Goal: Task Accomplishment & Management: Complete application form

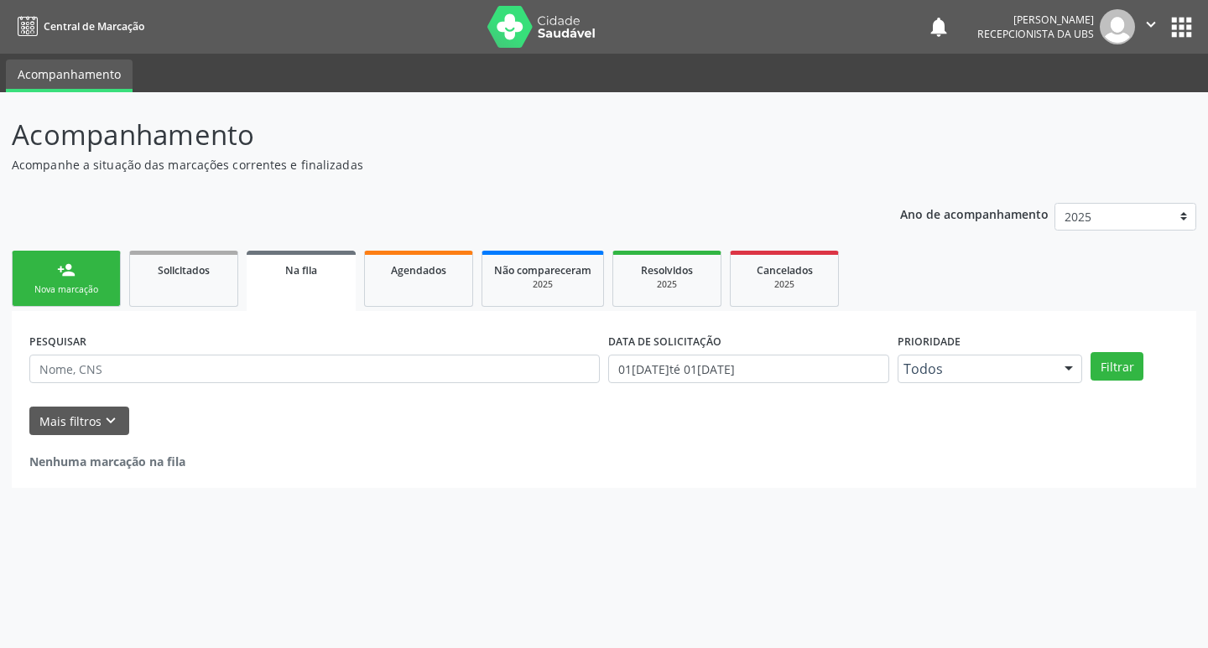
click at [80, 252] on link "person_add Nova marcação" at bounding box center [66, 279] width 109 height 56
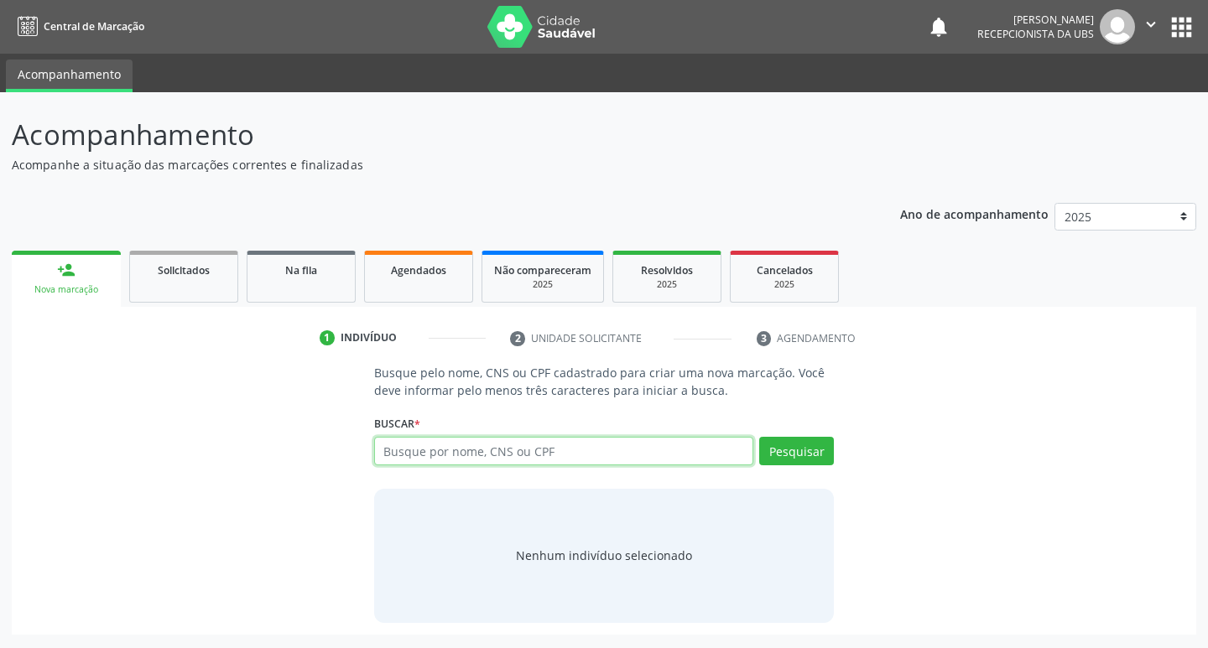
click at [453, 445] on input "text" at bounding box center [564, 451] width 380 height 29
type input "0"
type input "10526379499"
click at [783, 459] on button "Pesquisar" at bounding box center [796, 451] width 75 height 29
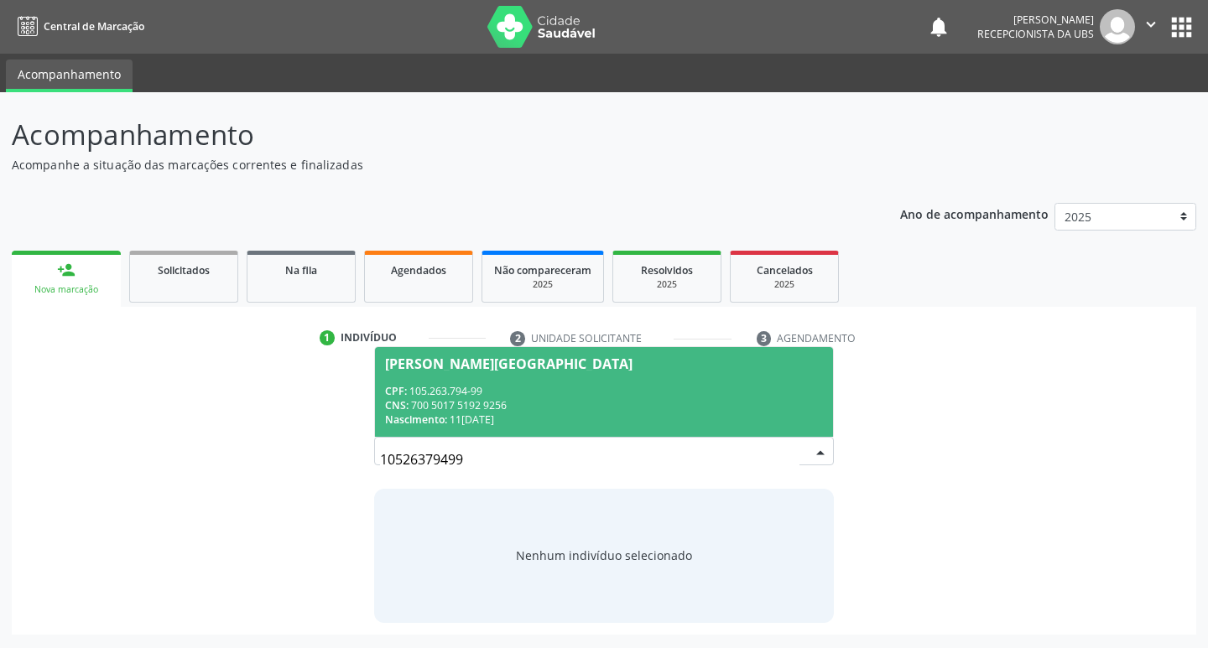
click at [463, 414] on div "Nascimento: 11[DATE]" at bounding box center [604, 420] width 439 height 14
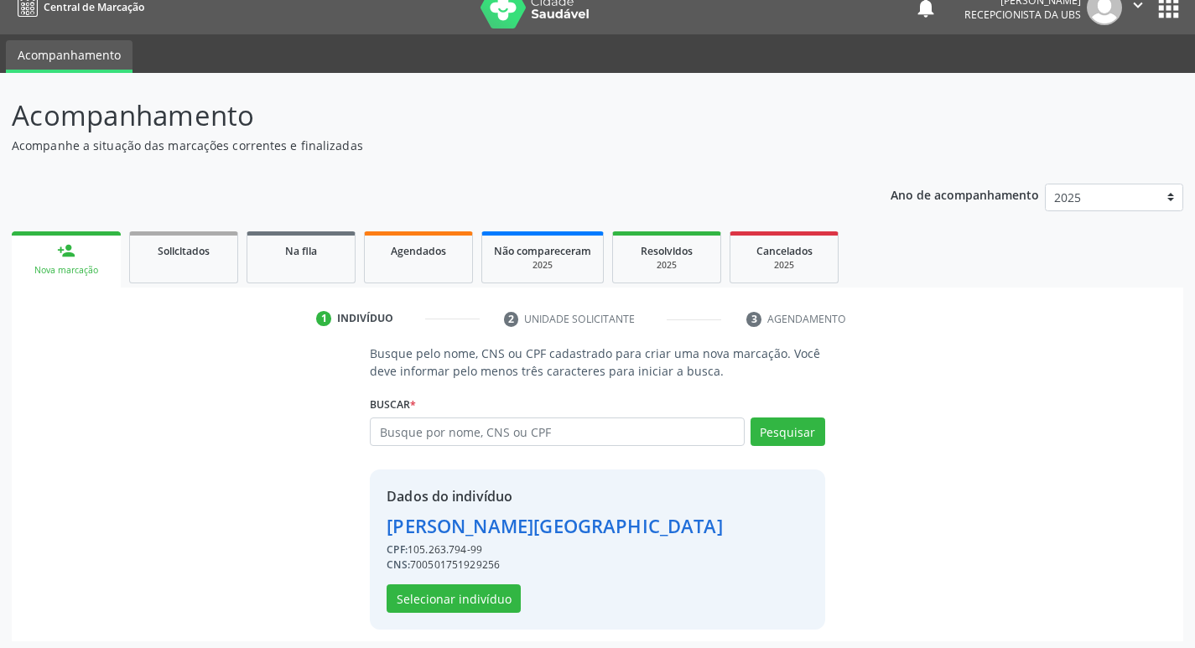
scroll to position [24, 0]
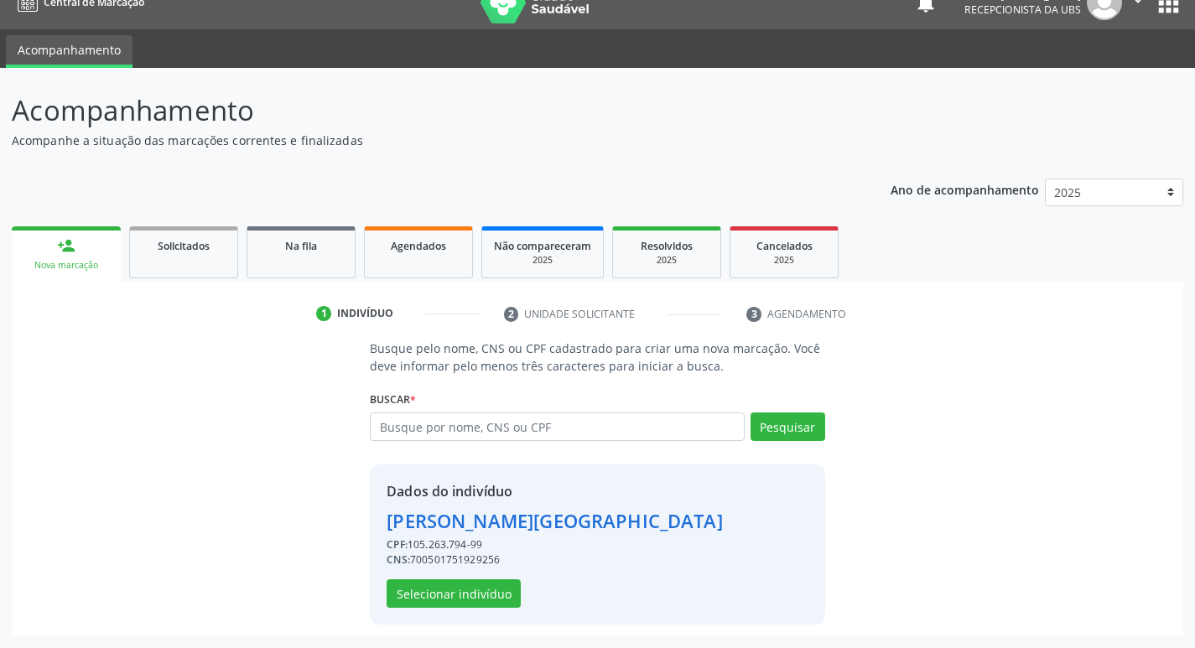
click at [477, 609] on div "Dados do indivíduo [PERSON_NAME] de Lima CPF: 105.263.794-99 CNS: 7005017519292…" at bounding box center [597, 545] width 455 height 160
click at [490, 594] on button "Selecionar indivíduo" at bounding box center [454, 594] width 134 height 29
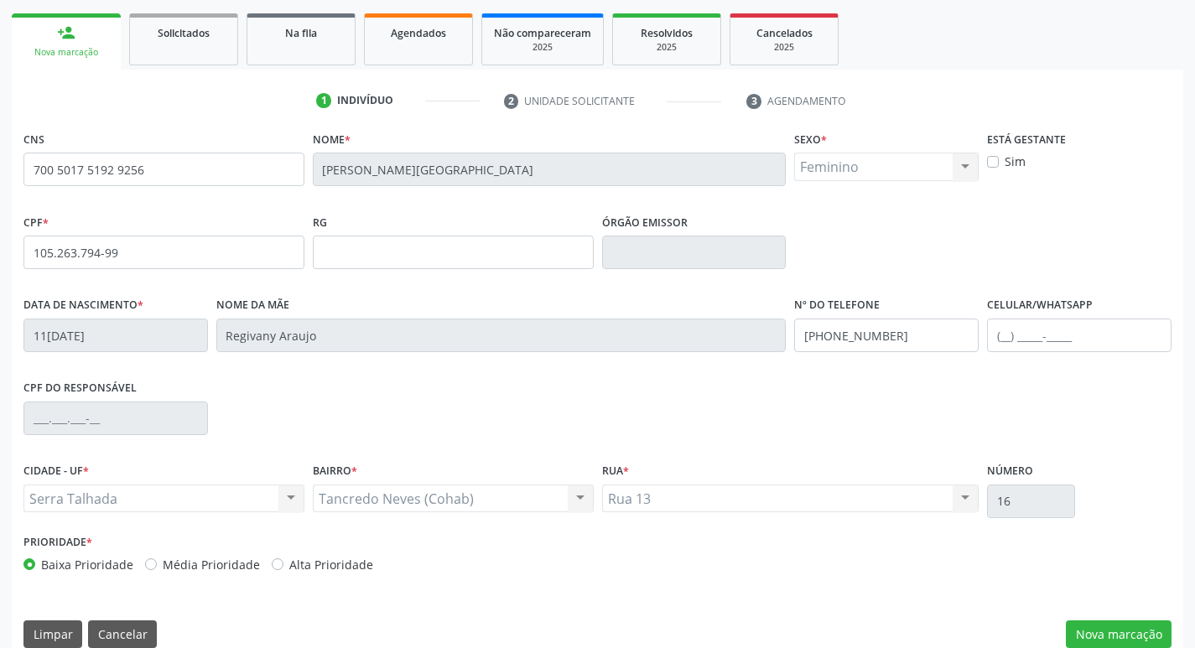
scroll to position [261, 0]
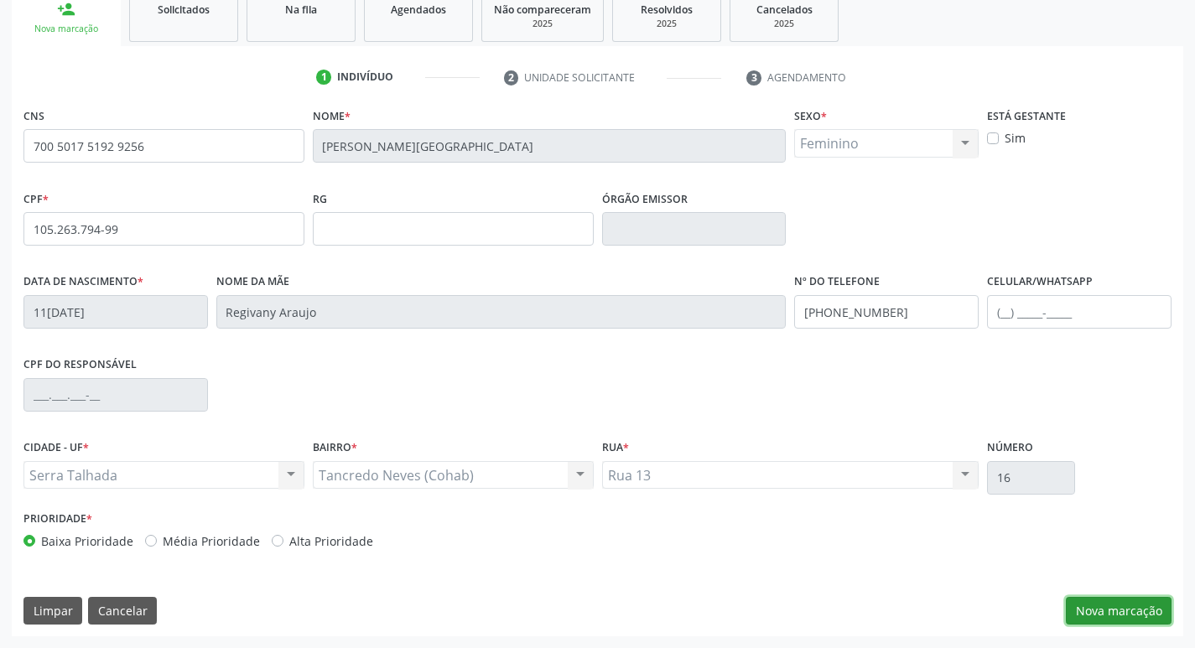
click at [1128, 607] on button "Nova marcação" at bounding box center [1119, 611] width 106 height 29
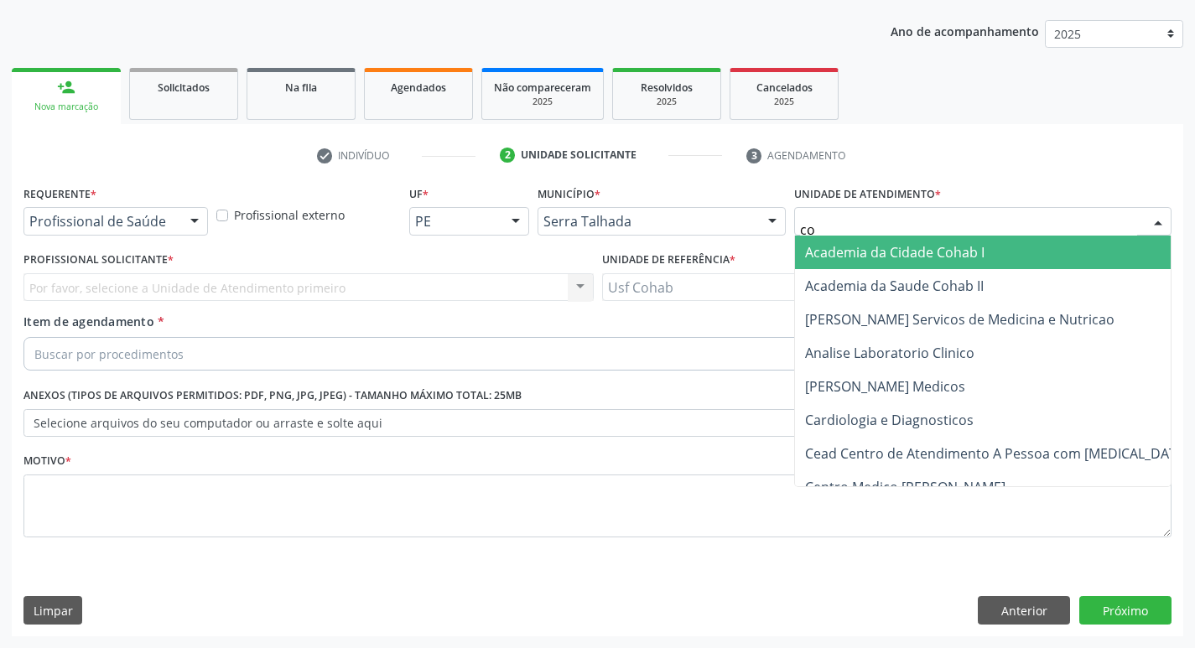
type input "coh"
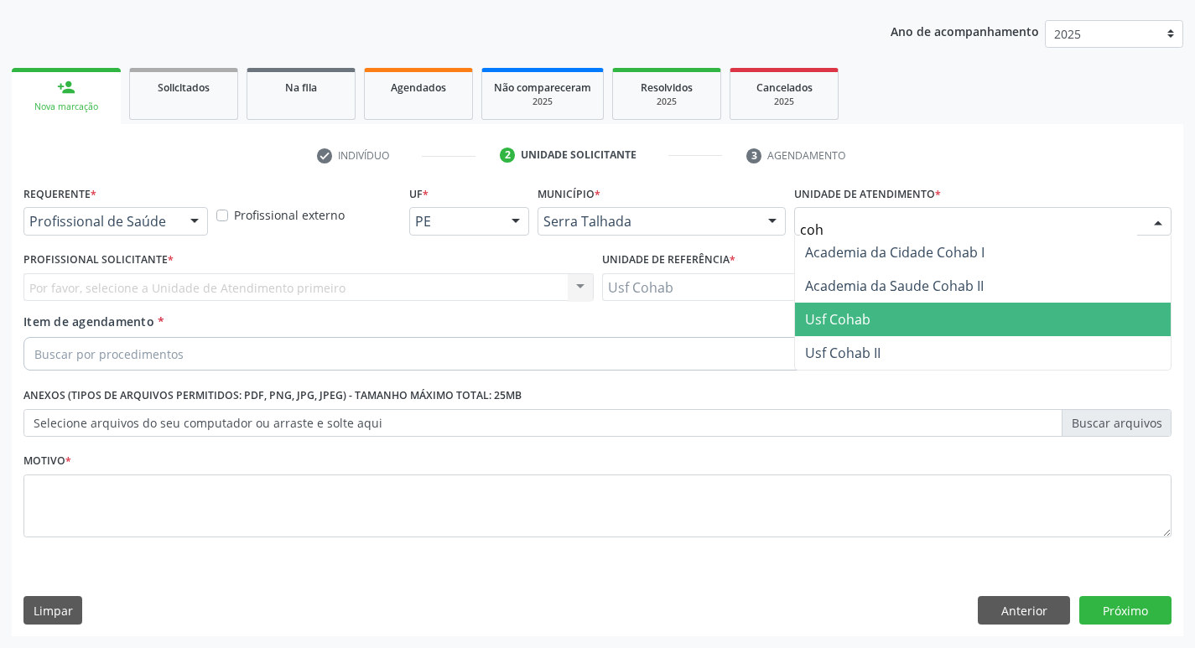
click at [863, 321] on span "Usf Cohab" at bounding box center [837, 319] width 65 height 18
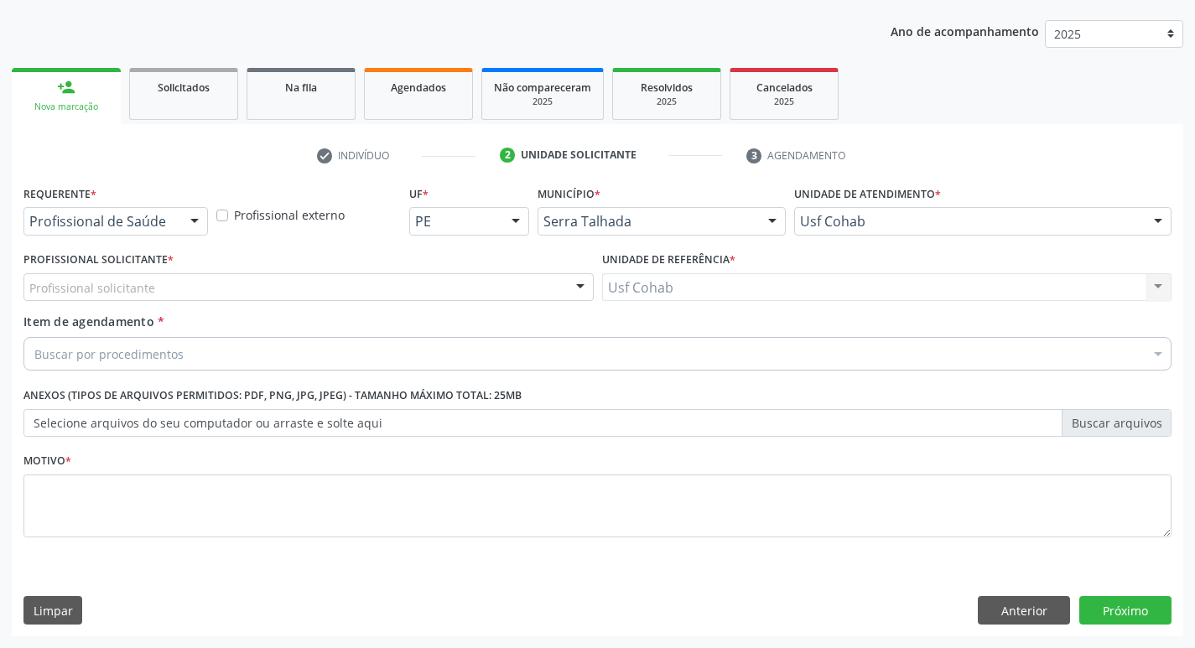
click at [206, 272] on div "Profissional Solicitante * Profissional solicitante Médico da Estratégia de Saú…" at bounding box center [308, 274] width 570 height 54
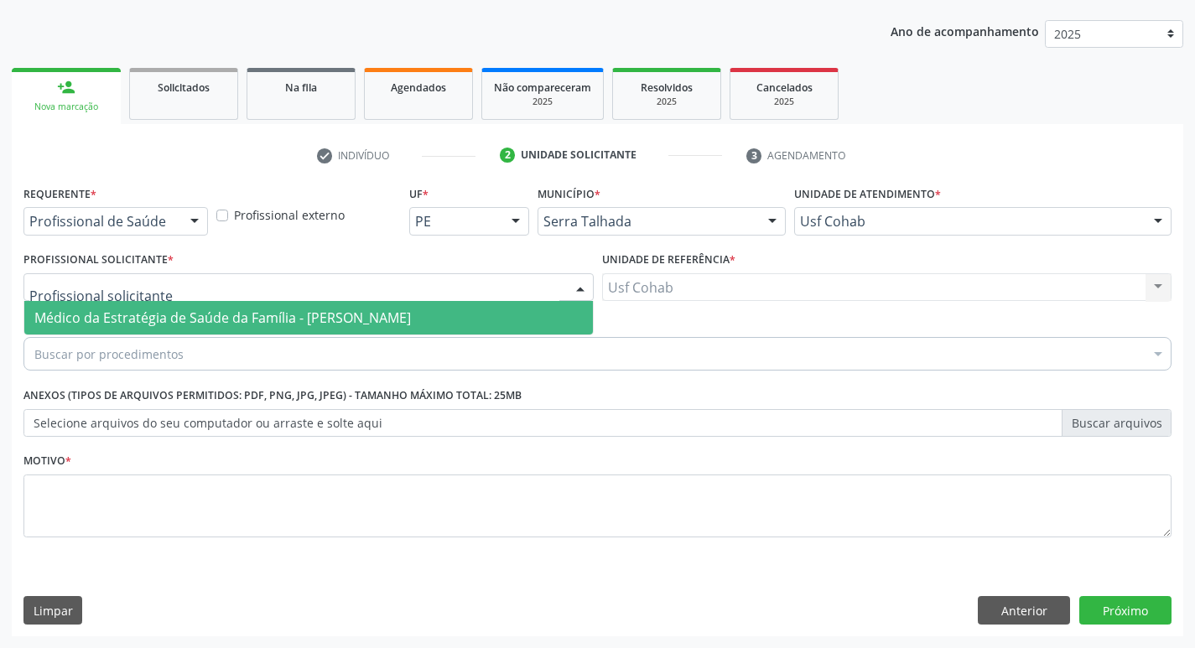
click at [205, 294] on div at bounding box center [308, 287] width 570 height 29
click at [206, 310] on span "Médico da Estratégia de Saúde da Família - [PERSON_NAME]" at bounding box center [222, 318] width 377 height 18
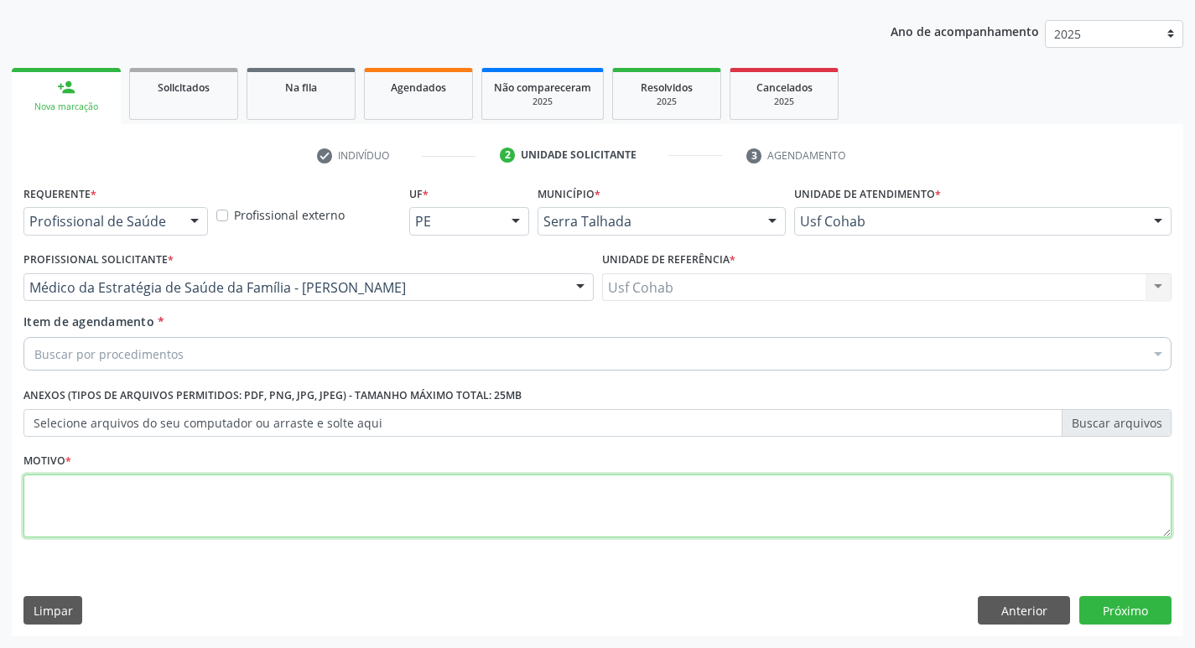
click at [223, 512] on textarea at bounding box center [597, 507] width 1148 height 64
type textarea "-"
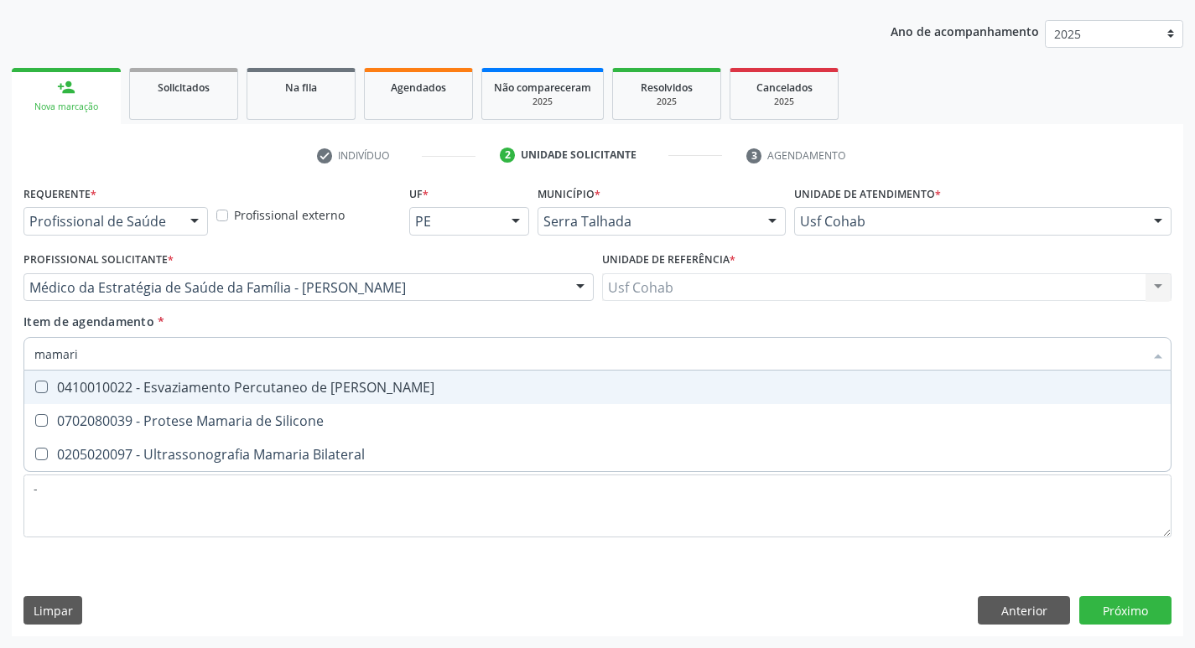
type input "mamaria"
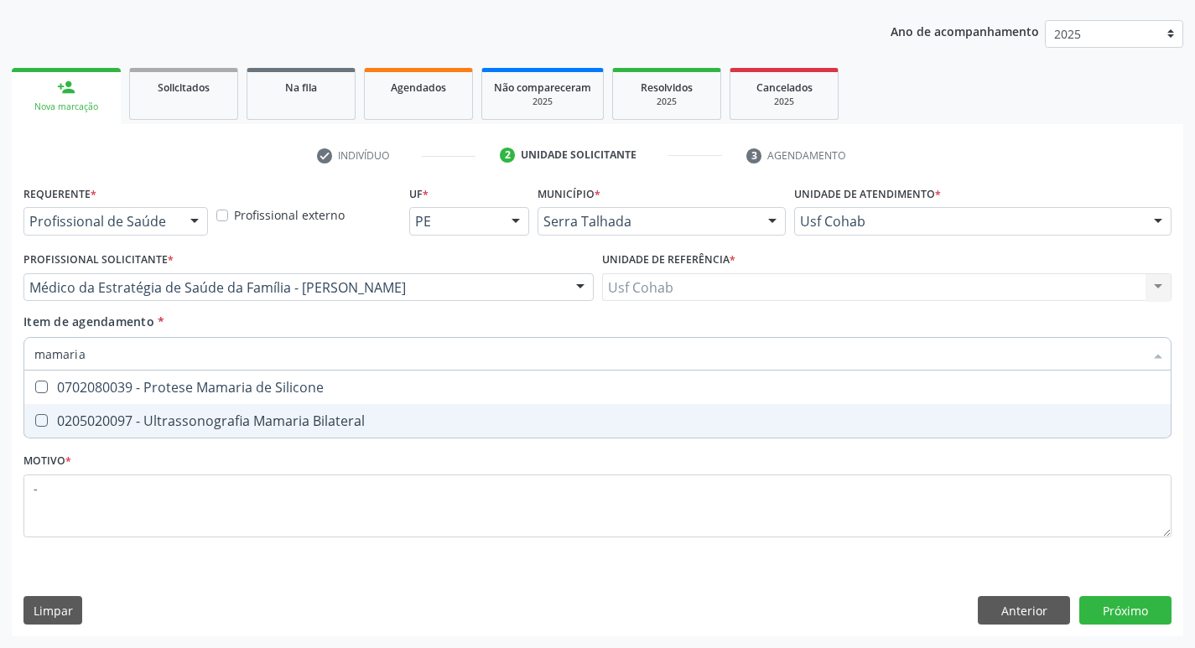
click at [238, 418] on div "0205020097 - Ultrassonografia Mamaria Bilateral" at bounding box center [597, 420] width 1127 height 13
checkbox Bilateral "true"
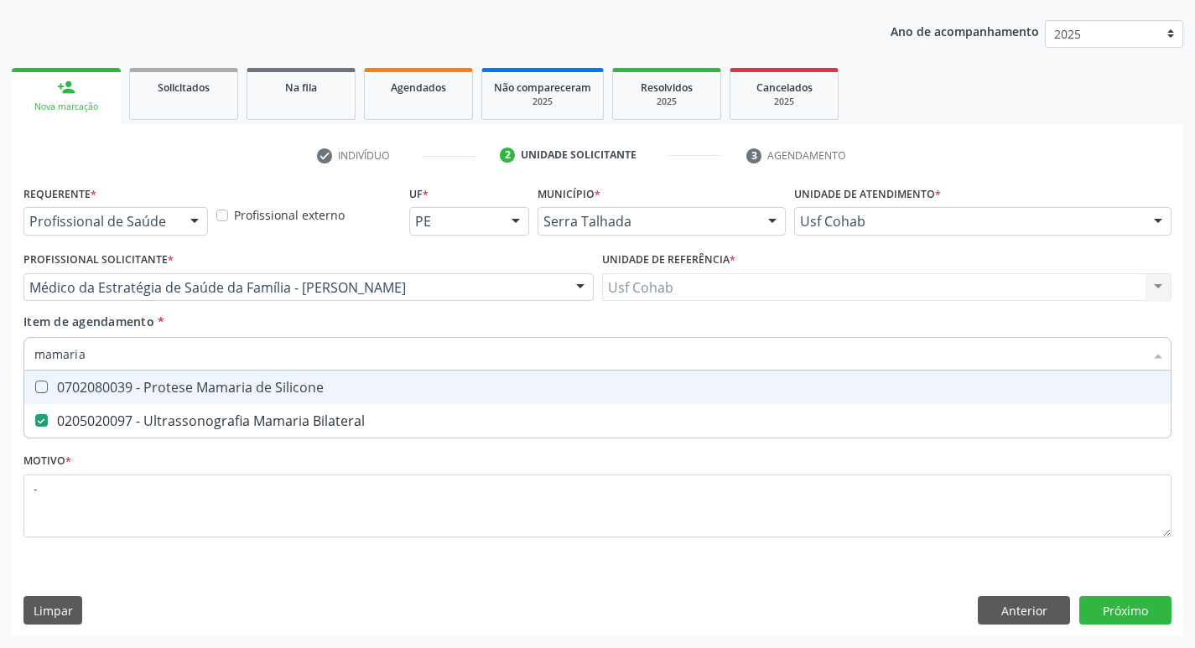
click at [0, 383] on div "Acompanhamento Acompanhe a situação das marcações correntes e finalizadas Relat…" at bounding box center [597, 278] width 1195 height 739
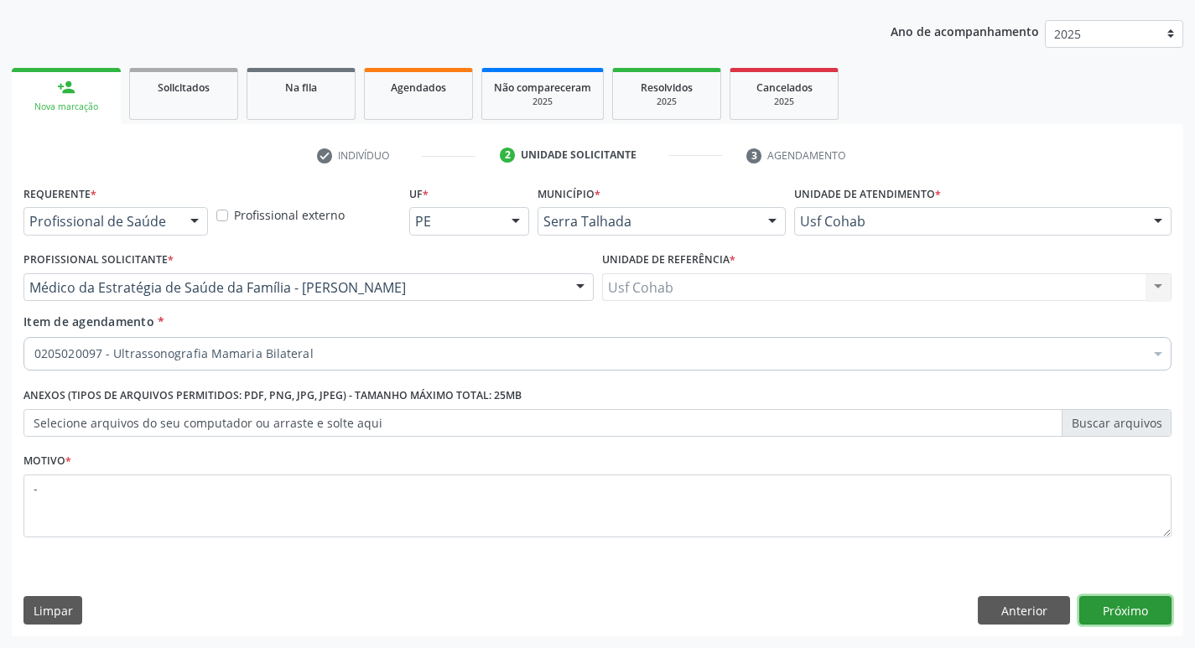
click at [1130, 614] on button "Próximo" at bounding box center [1126, 610] width 92 height 29
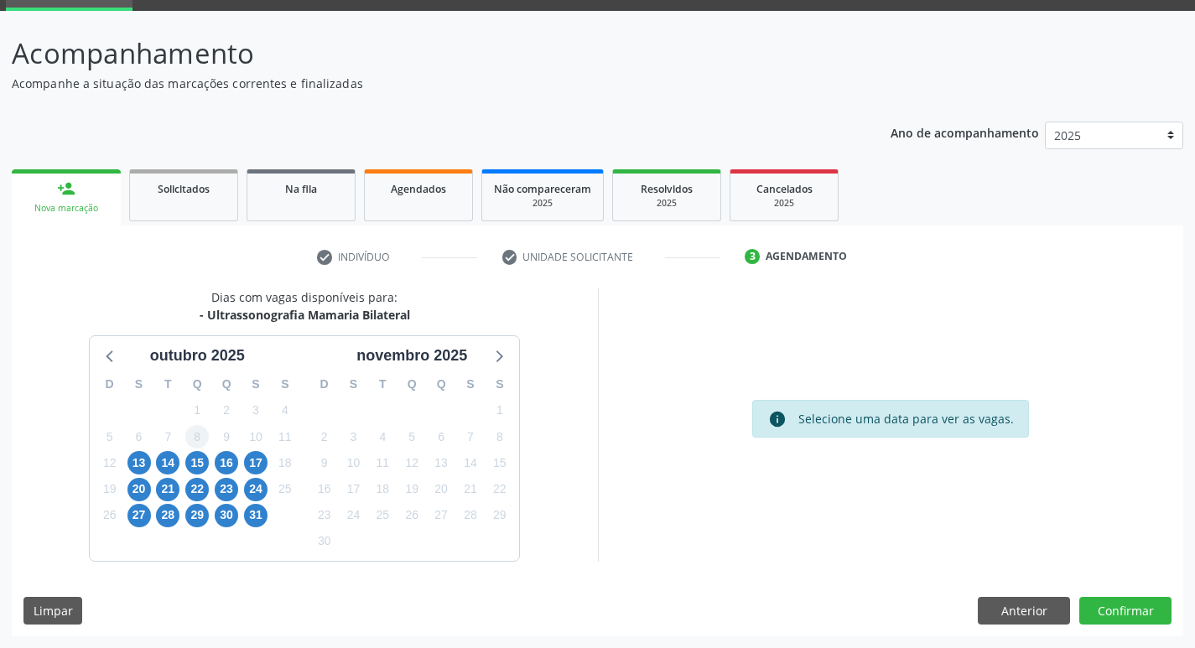
scroll to position [81, 0]
click at [146, 467] on span "13" at bounding box center [139, 462] width 23 height 23
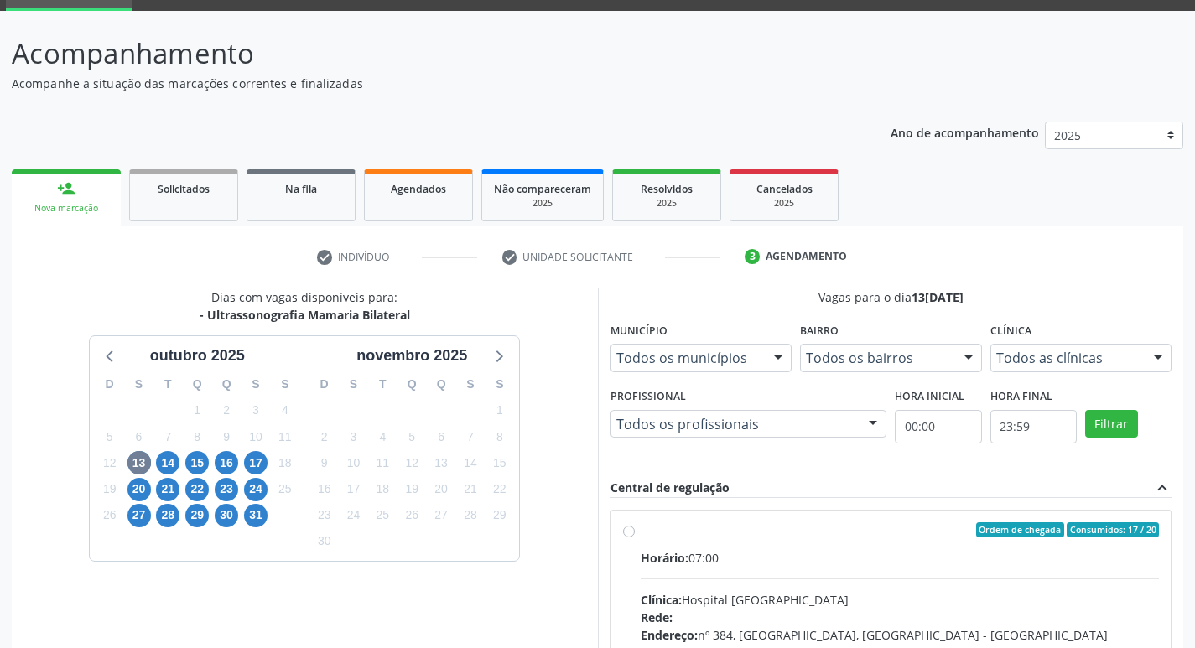
click at [892, 541] on label "Ordem de chegada Consumidos: 17 / 20 Horário: 07:00 Clínica: Hospital [GEOGRAPH…" at bounding box center [900, 652] width 519 height 258
click at [635, 538] on input "Ordem de chegada Consumidos: 17 / 20 Horário: 07:00 Clínica: Hospital [GEOGRAPH…" at bounding box center [629, 530] width 12 height 15
radio input "true"
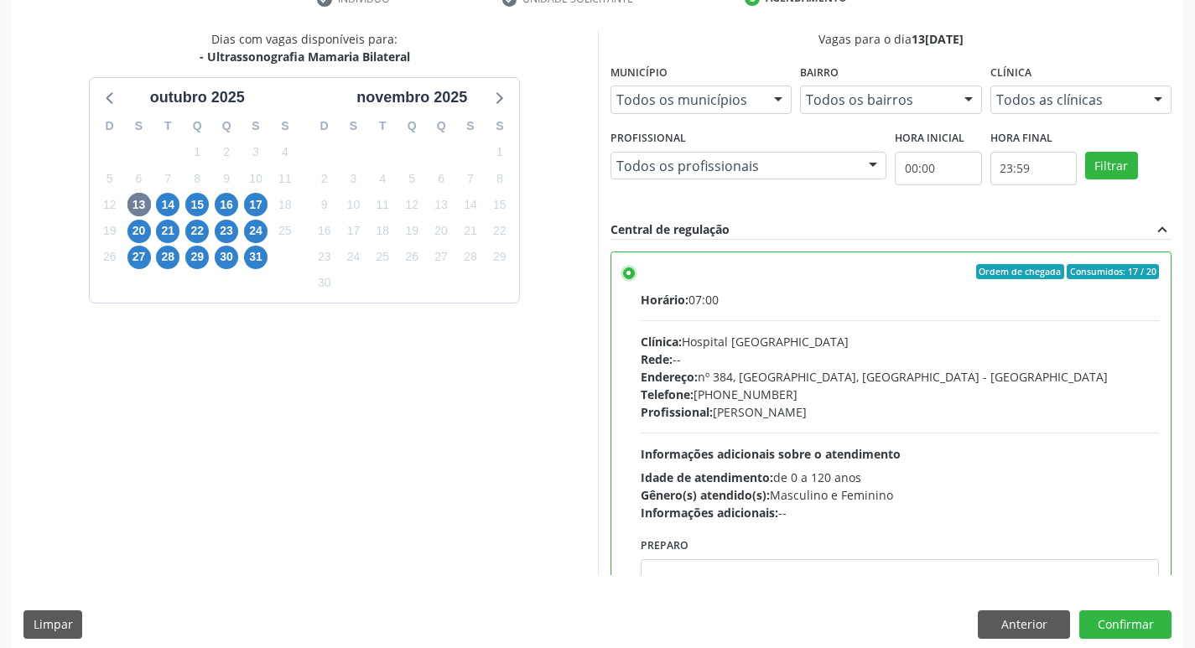
scroll to position [354, 0]
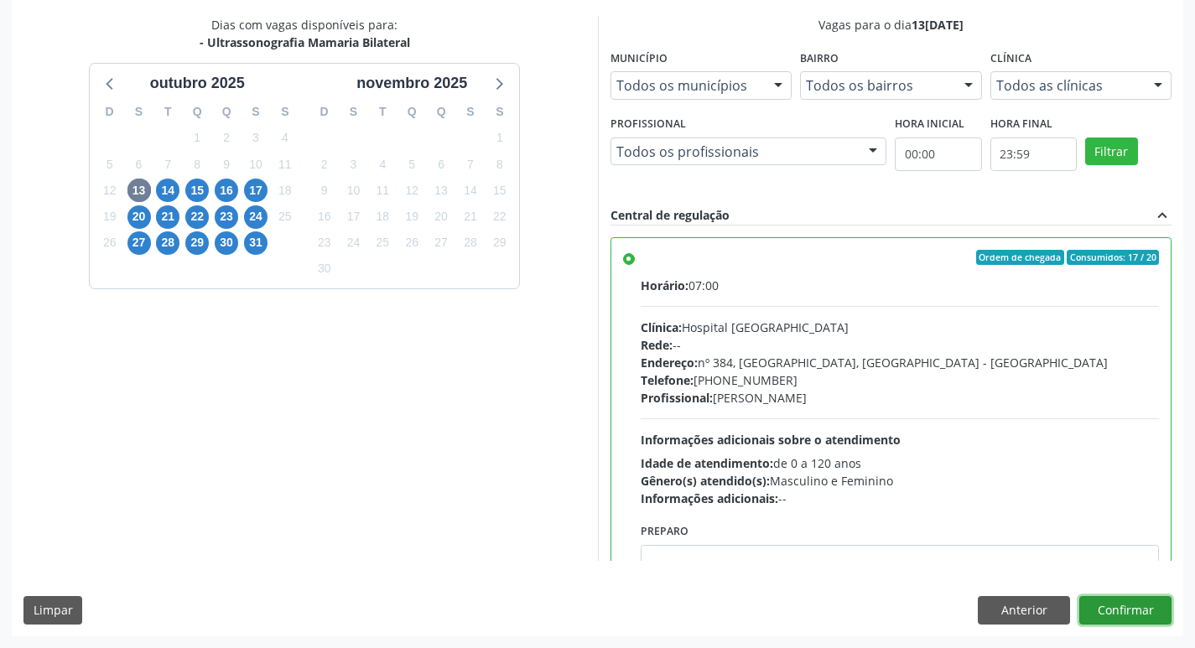
click at [1130, 607] on button "Confirmar" at bounding box center [1126, 610] width 92 height 29
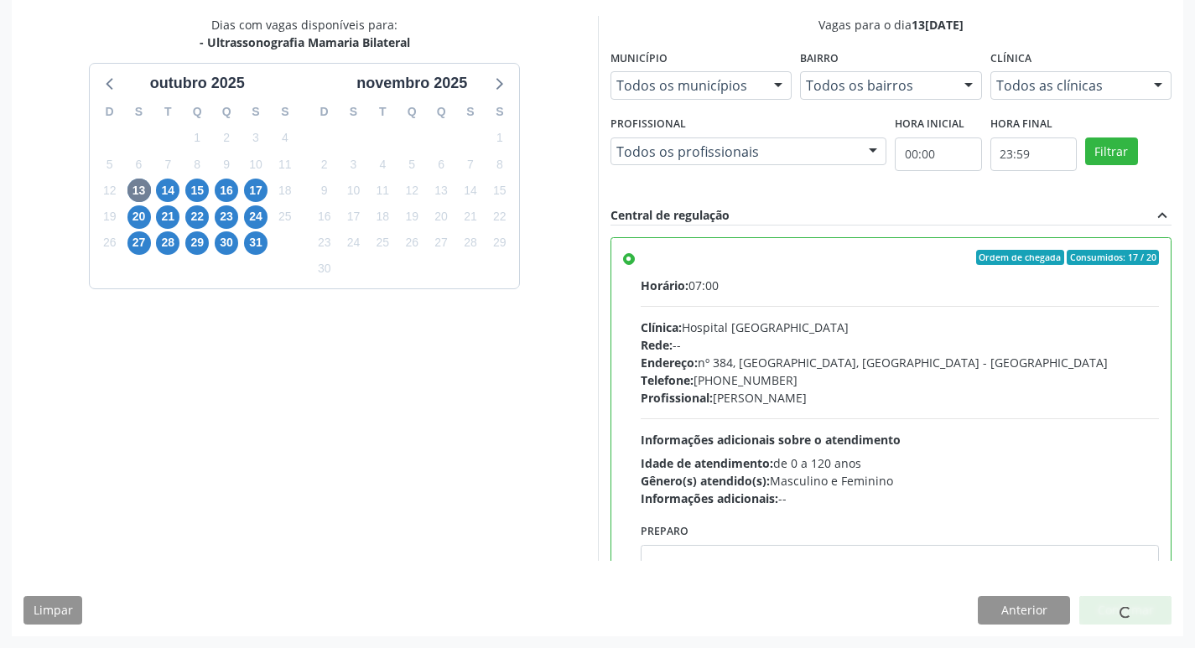
scroll to position [0, 0]
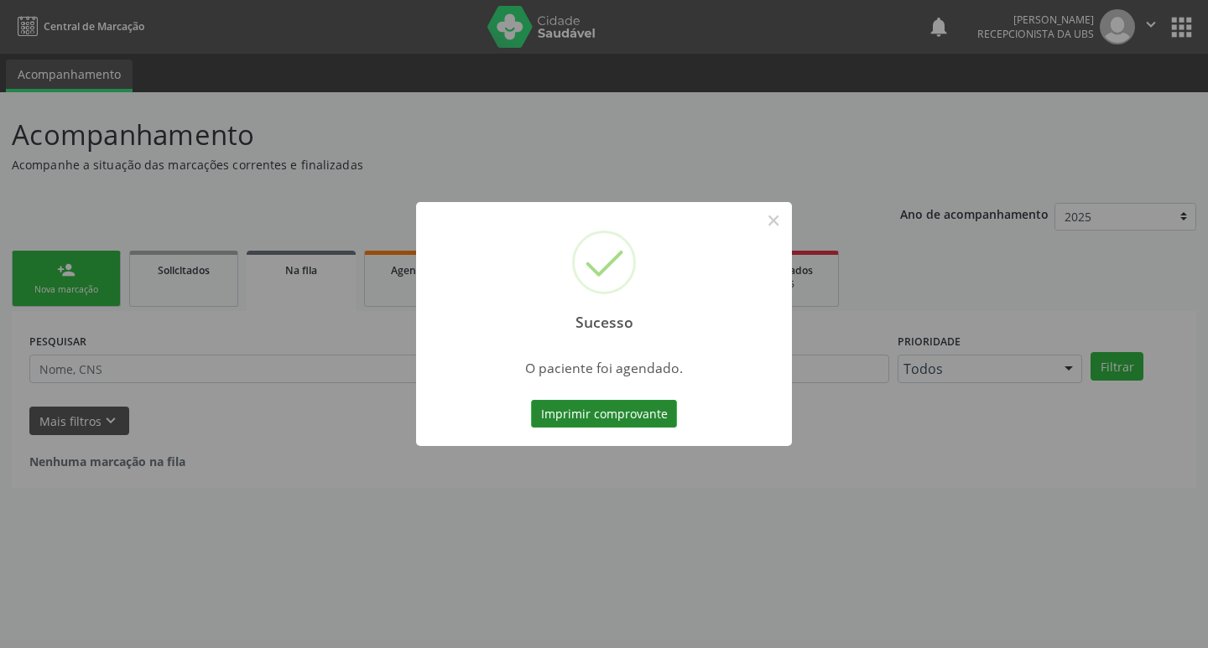
click at [633, 414] on button "Imprimir comprovante" at bounding box center [604, 414] width 146 height 29
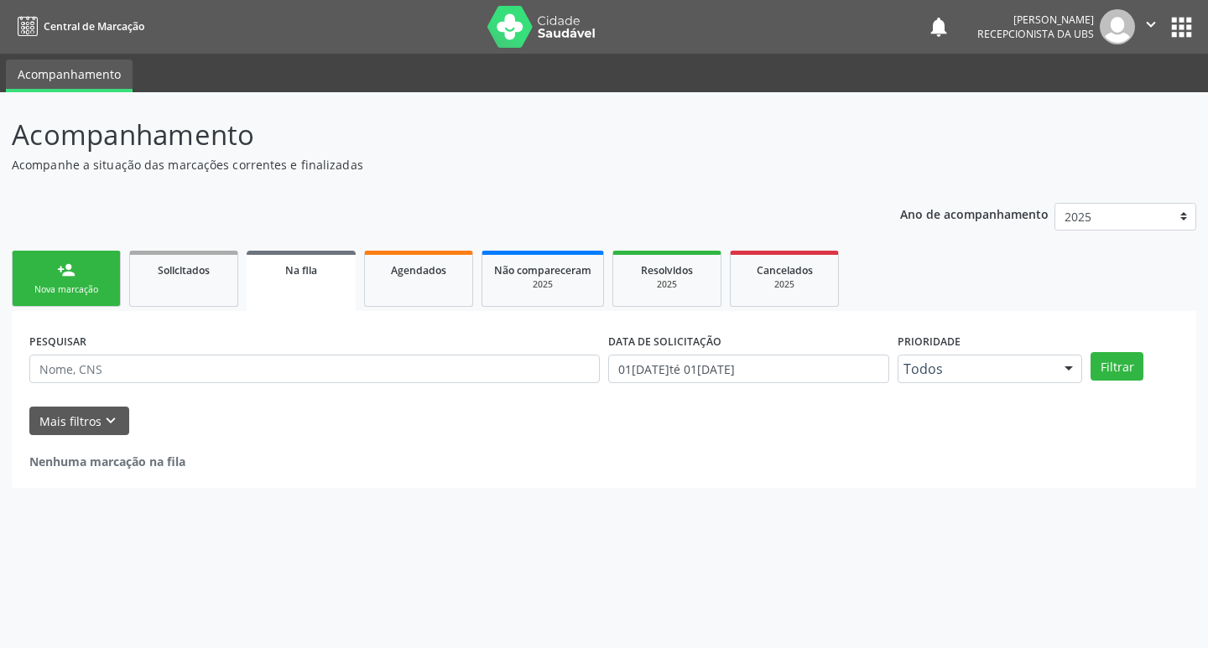
click at [49, 296] on div "Nova marcação" at bounding box center [66, 290] width 84 height 13
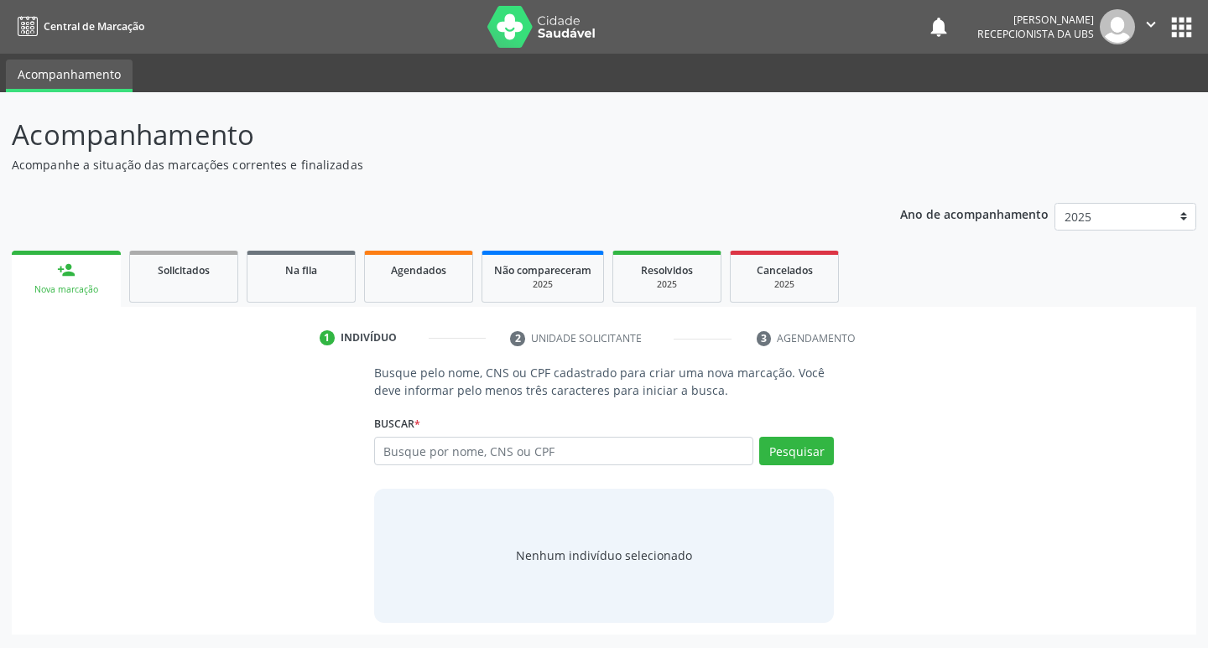
click at [77, 268] on link "person_add Nova marcação" at bounding box center [66, 279] width 109 height 56
paste input "004.704.084-05"
type input "004.704.084-05"
click at [808, 461] on button "Pesquisar" at bounding box center [796, 451] width 75 height 29
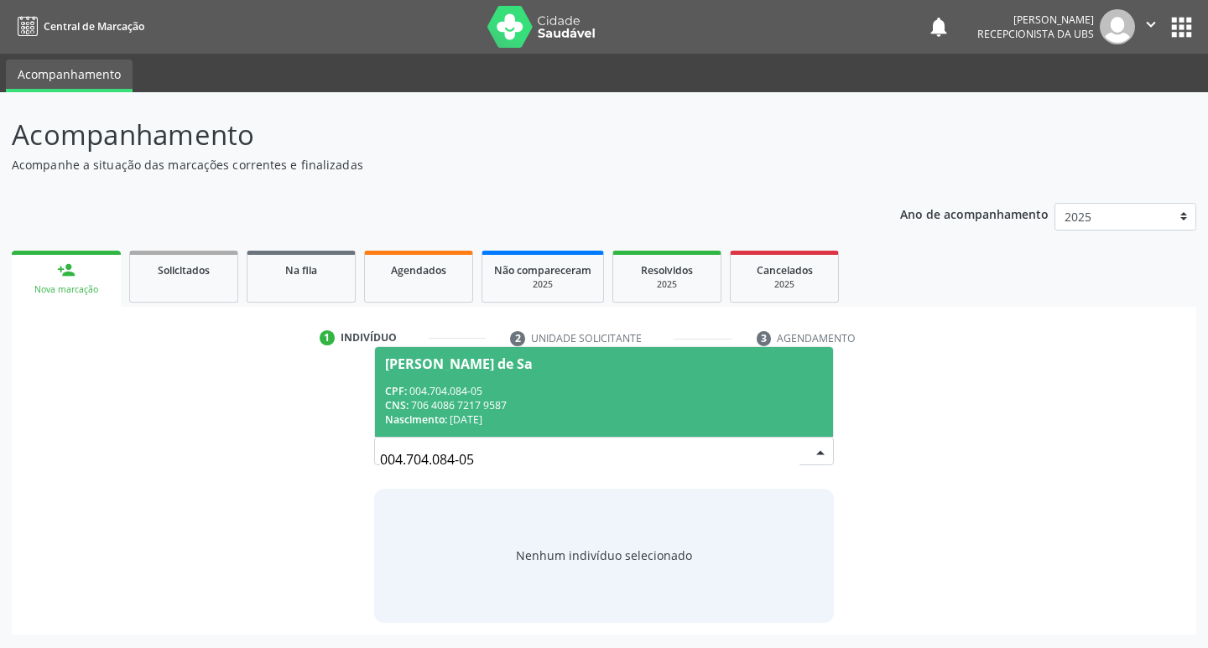
click at [598, 398] on div "CNS: 706 4086 7217 9587" at bounding box center [604, 405] width 439 height 14
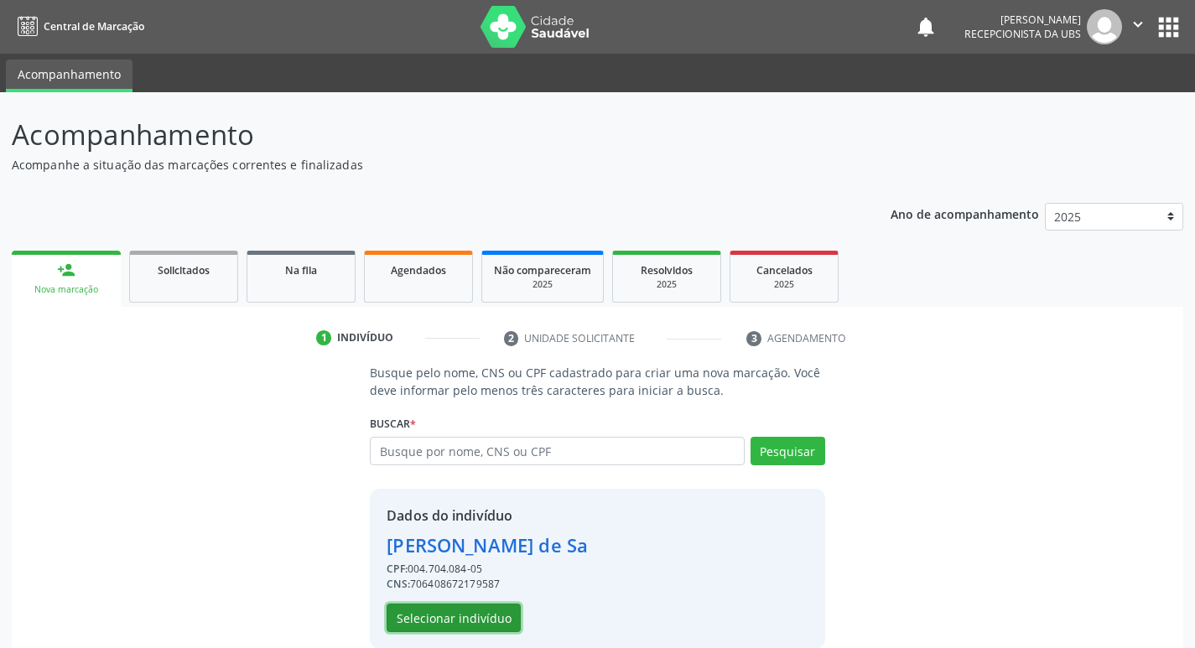
click at [404, 632] on button "Selecionar indivíduo" at bounding box center [454, 618] width 134 height 29
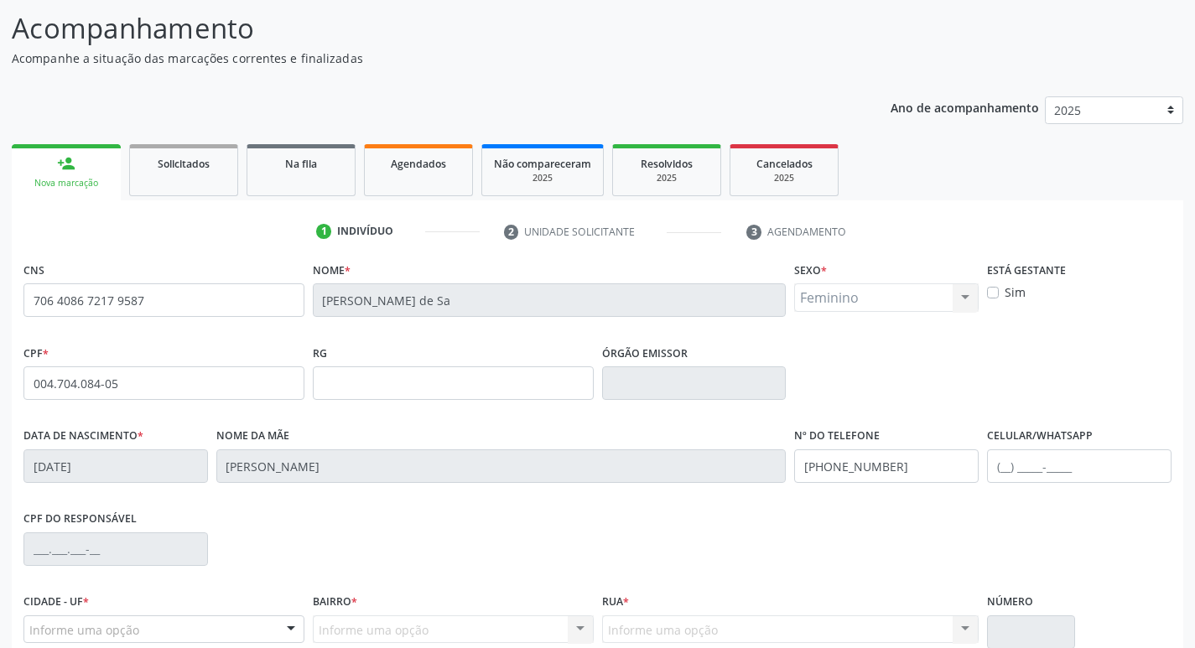
scroll to position [261, 0]
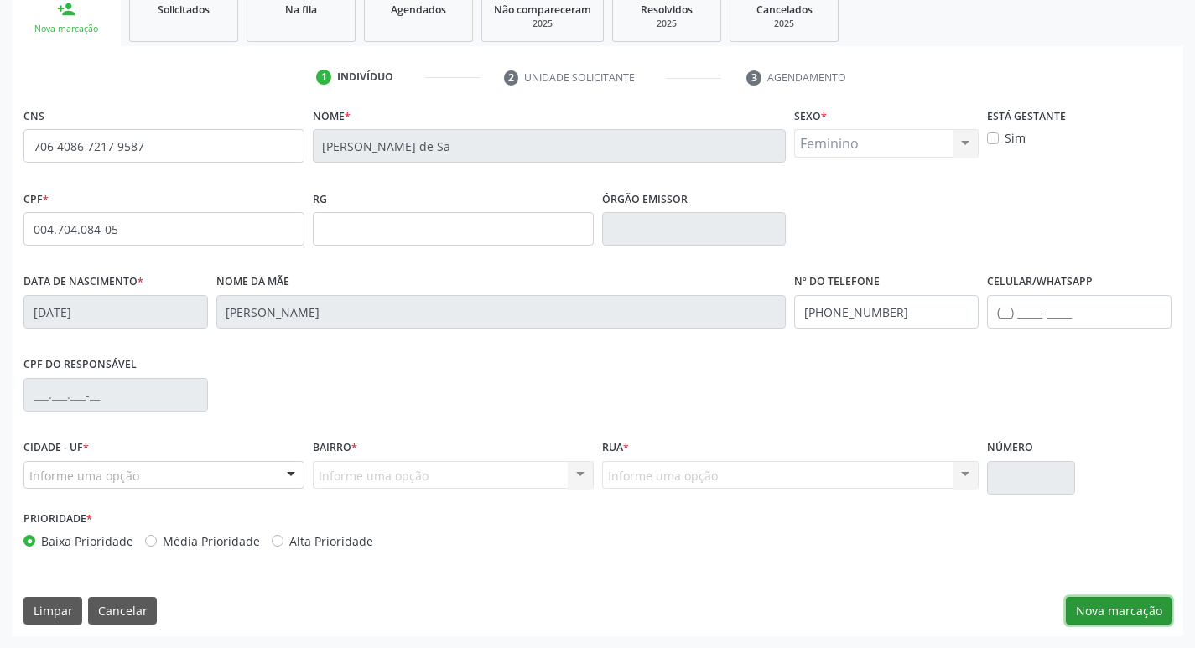
click at [1132, 610] on button "Nova marcação" at bounding box center [1119, 611] width 106 height 29
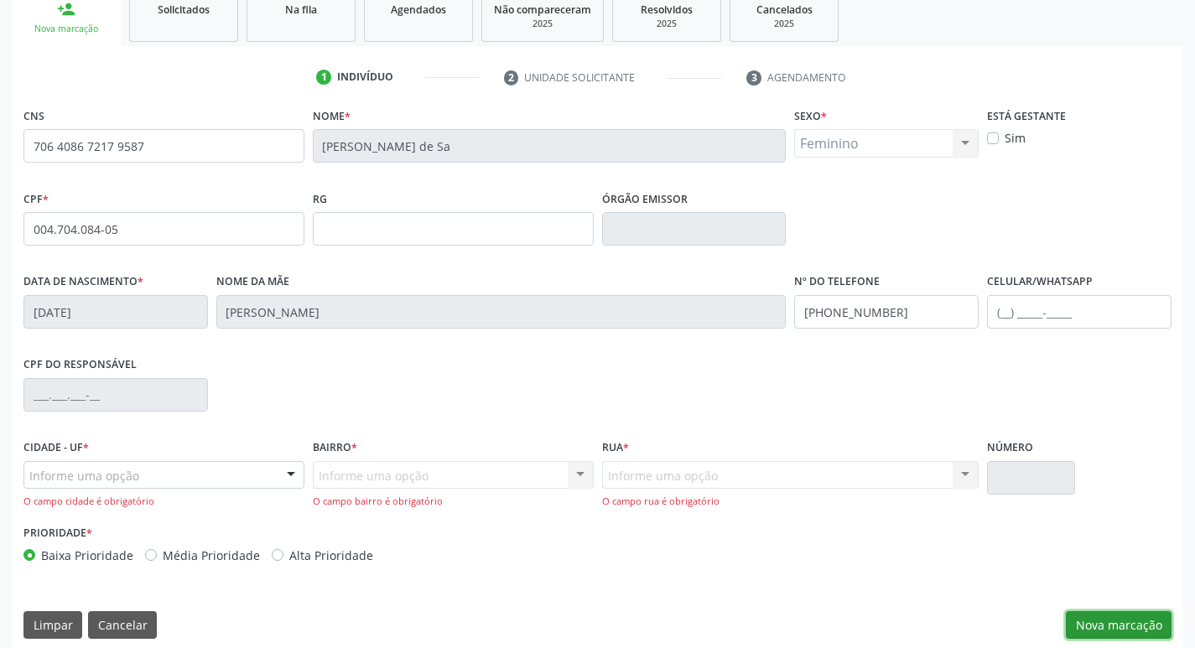
drag, startPoint x: 1125, startPoint y: 621, endPoint x: 1119, endPoint y: 613, distance: 9.6
click at [1122, 622] on button "Nova marcação" at bounding box center [1119, 626] width 106 height 29
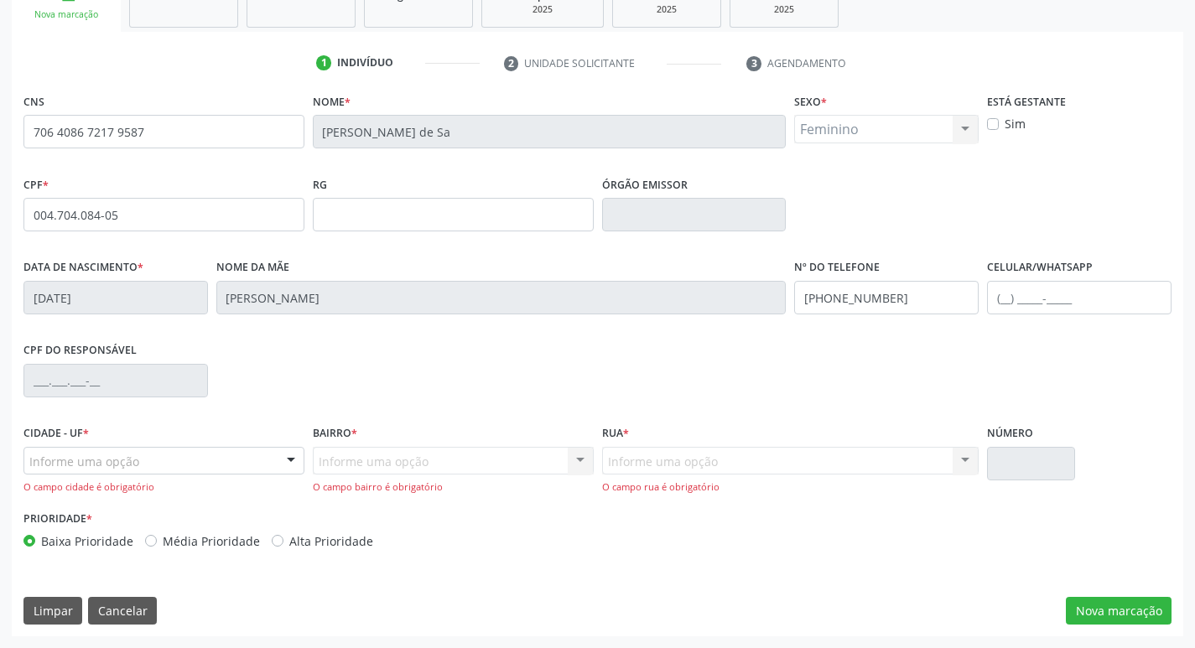
click at [247, 462] on div "Informe uma opção" at bounding box center [163, 461] width 281 height 29
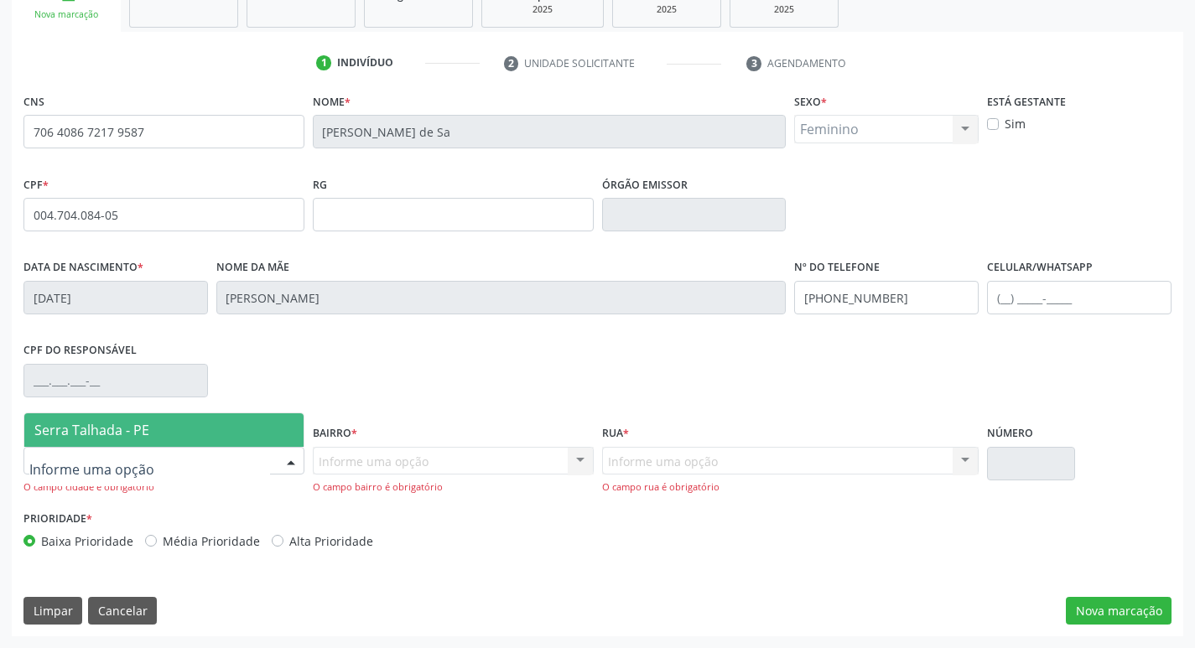
click at [119, 428] on span "Serra Talhada - PE" at bounding box center [91, 430] width 115 height 18
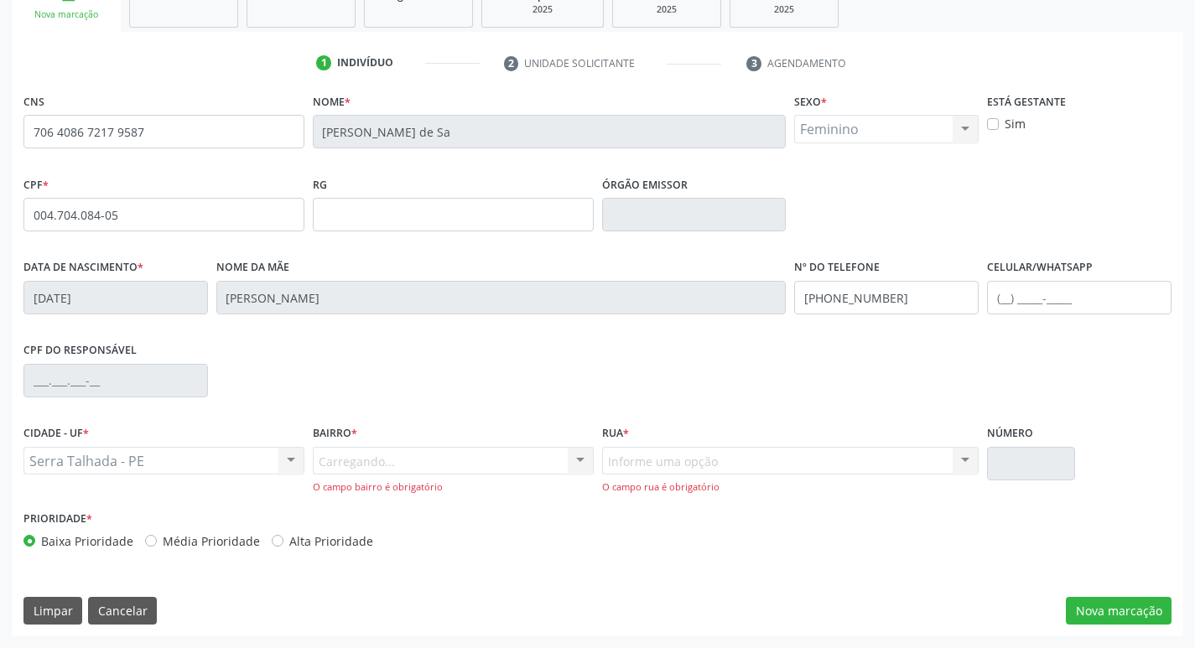
click at [398, 459] on div "Carregando... Nenhum resultado encontrado para: " " Nenhuma opção encontrada. D…" at bounding box center [453, 471] width 281 height 48
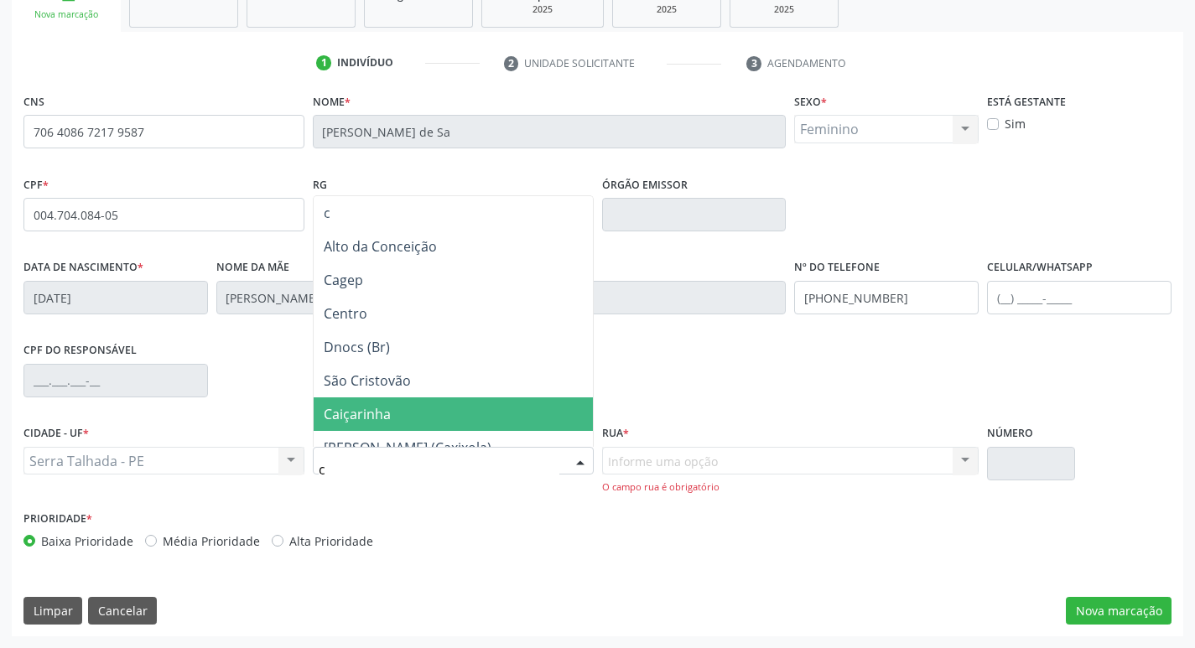
type input "co"
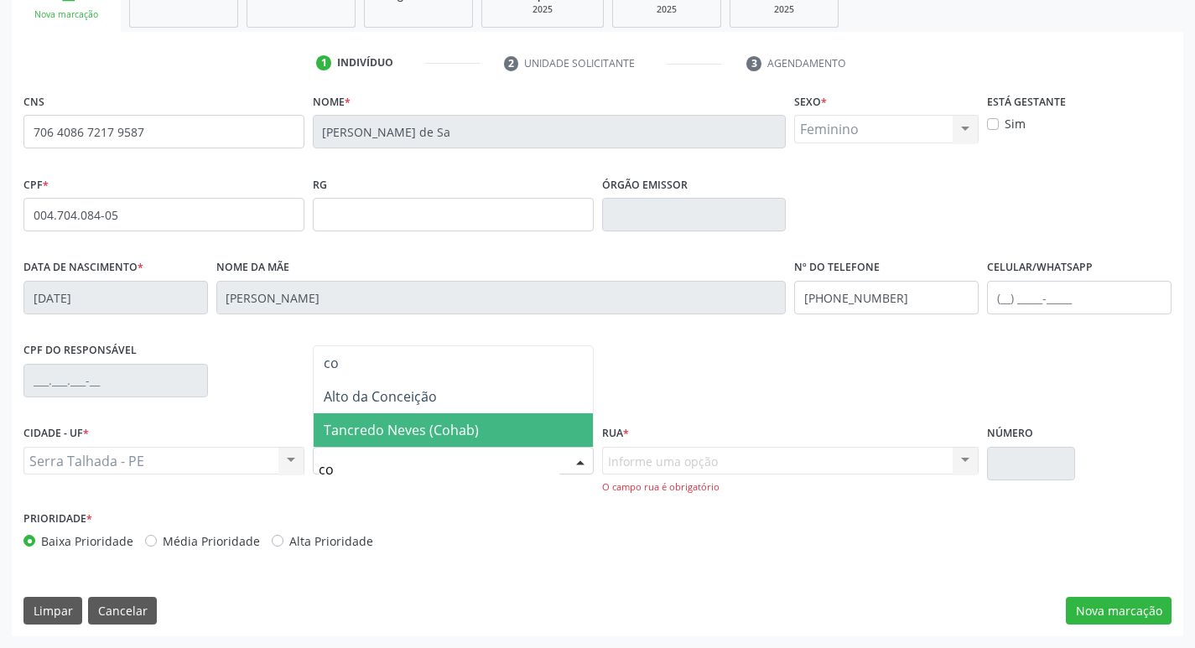
click at [393, 432] on span "Tancredo Neves (Cohab)" at bounding box center [401, 430] width 155 height 18
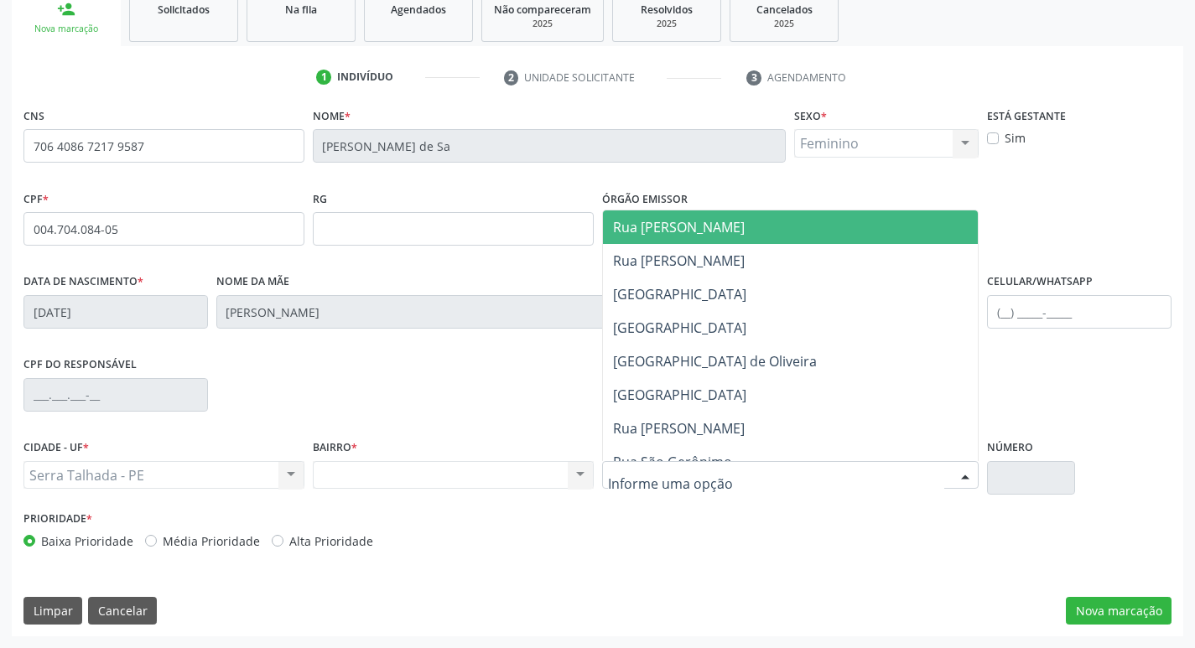
scroll to position [261, 0]
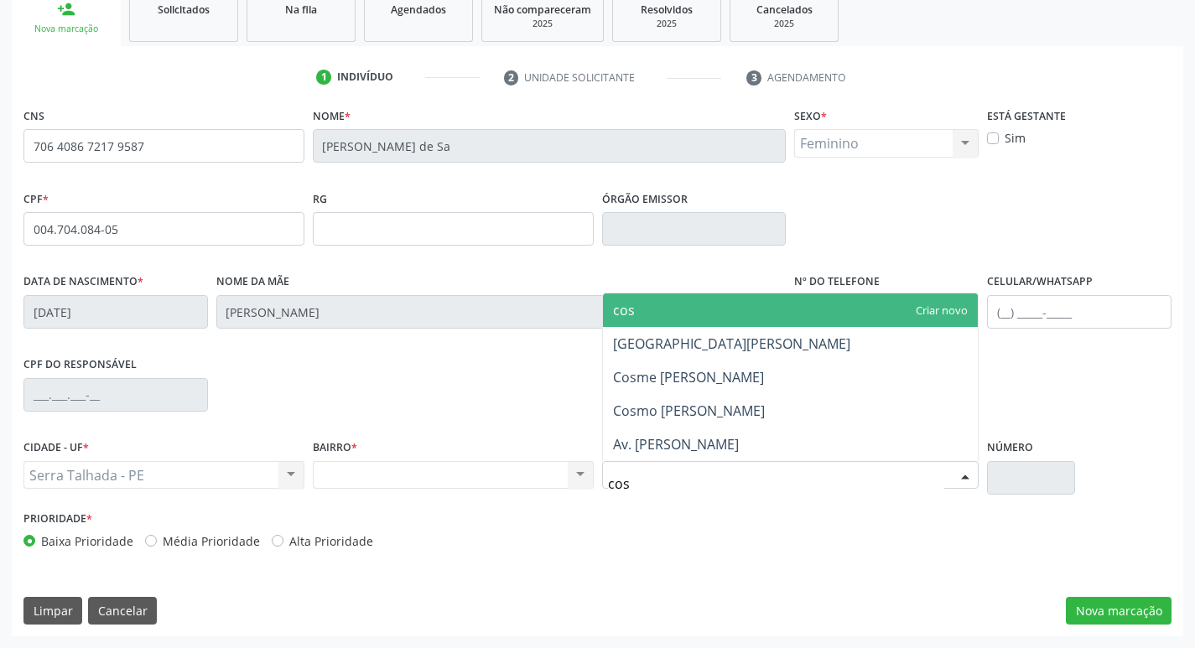
type input "cosm"
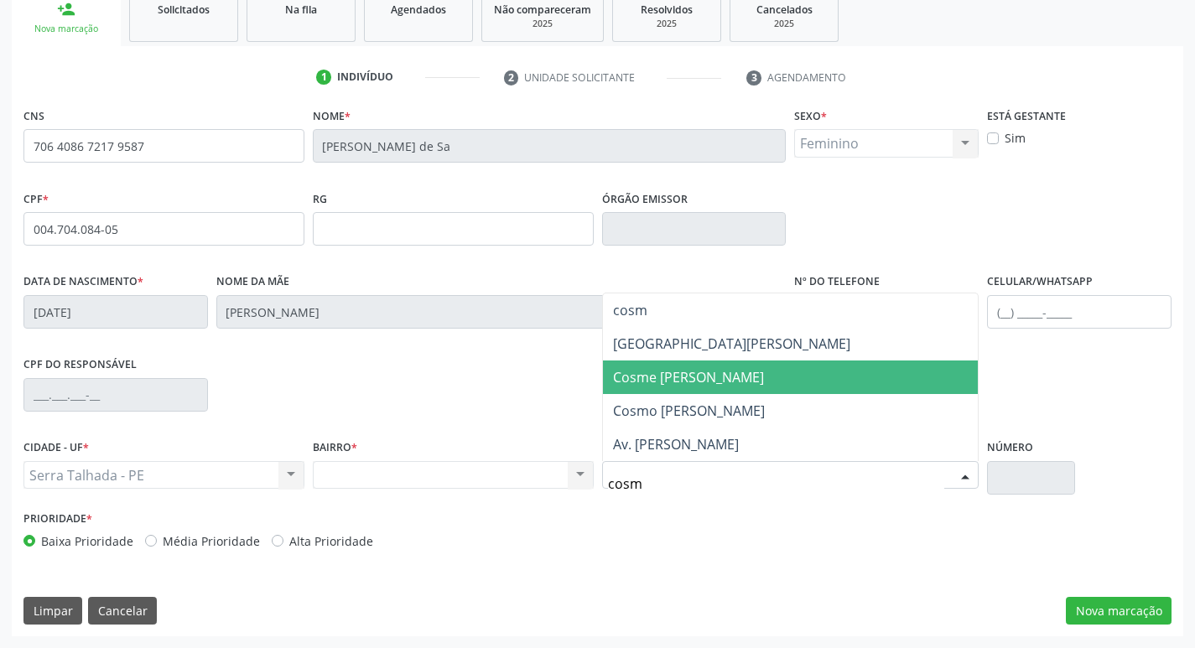
click at [655, 375] on span "Cosme [PERSON_NAME]" at bounding box center [688, 377] width 151 height 18
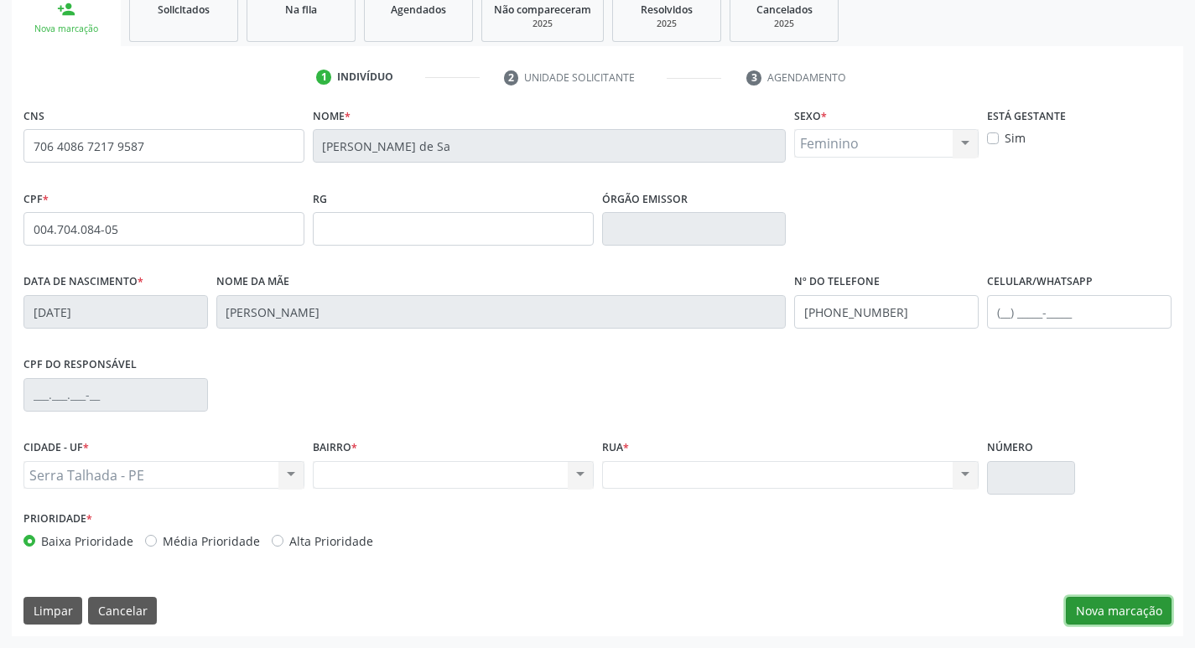
drag, startPoint x: 1117, startPoint y: 609, endPoint x: 1128, endPoint y: 619, distance: 14.2
click at [1126, 619] on button "Nova marcação" at bounding box center [1119, 611] width 106 height 29
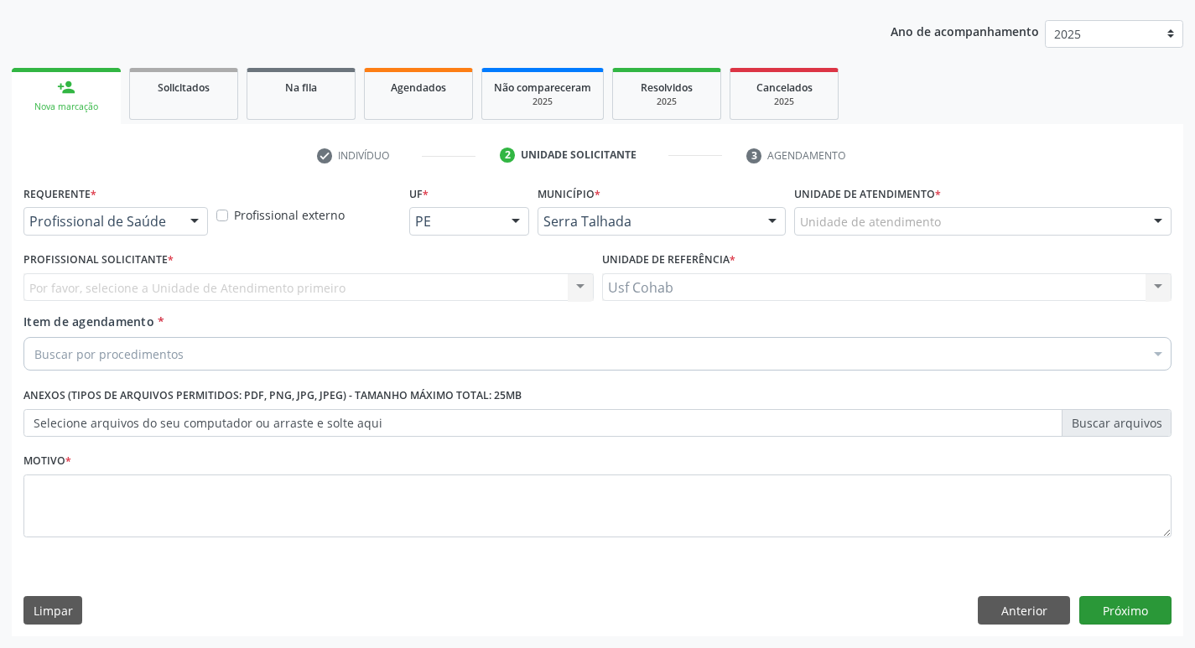
scroll to position [183, 0]
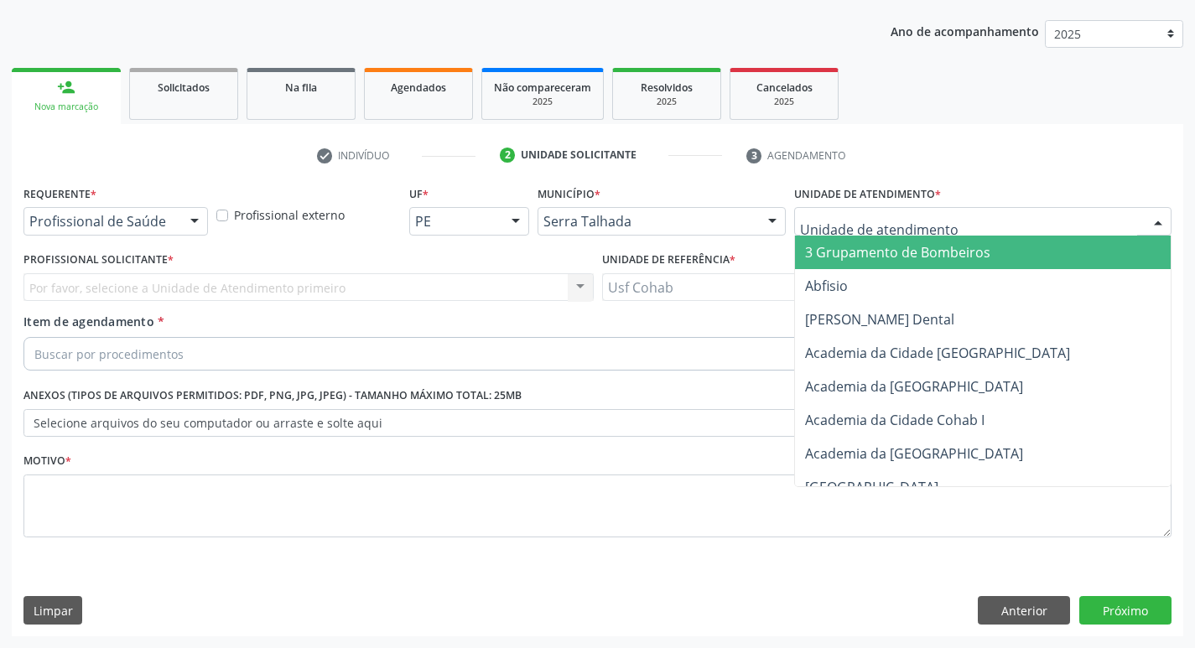
click at [977, 216] on div at bounding box center [983, 221] width 378 height 29
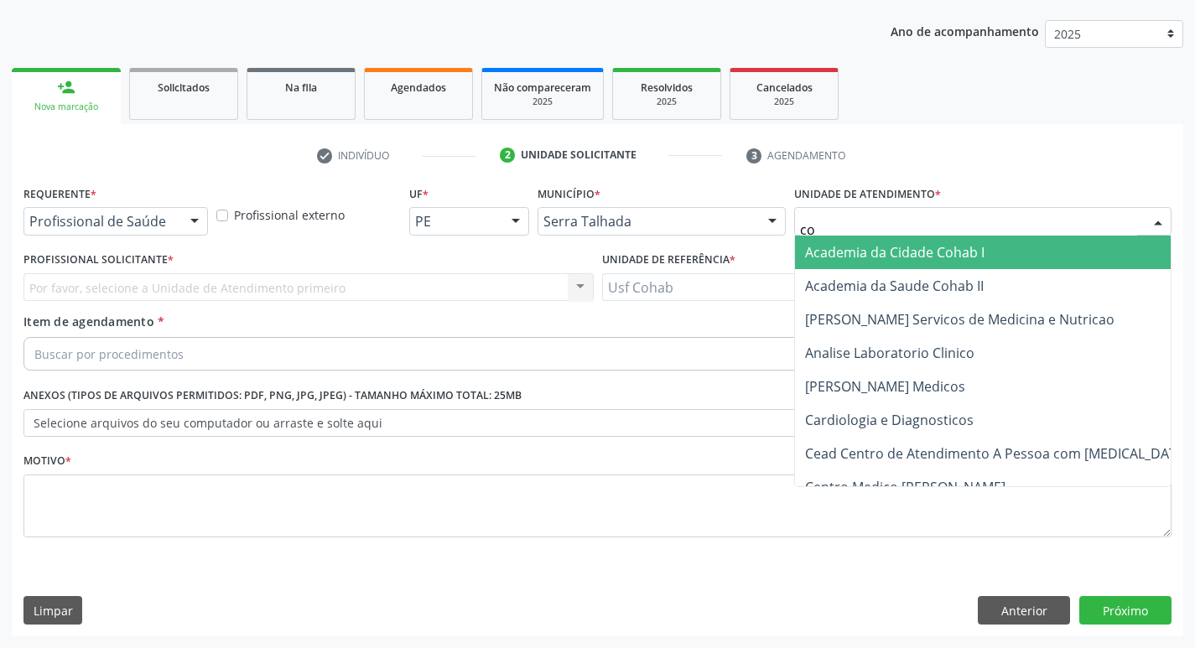
type input "coh"
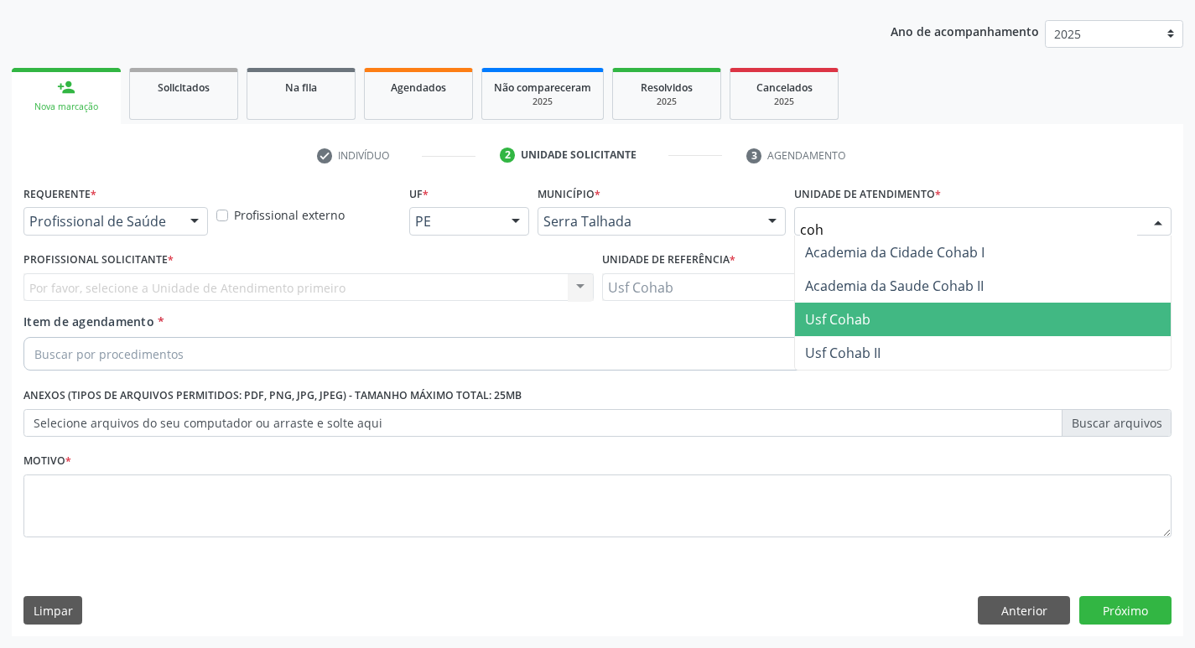
click at [817, 321] on span "Usf Cohab" at bounding box center [837, 319] width 65 height 18
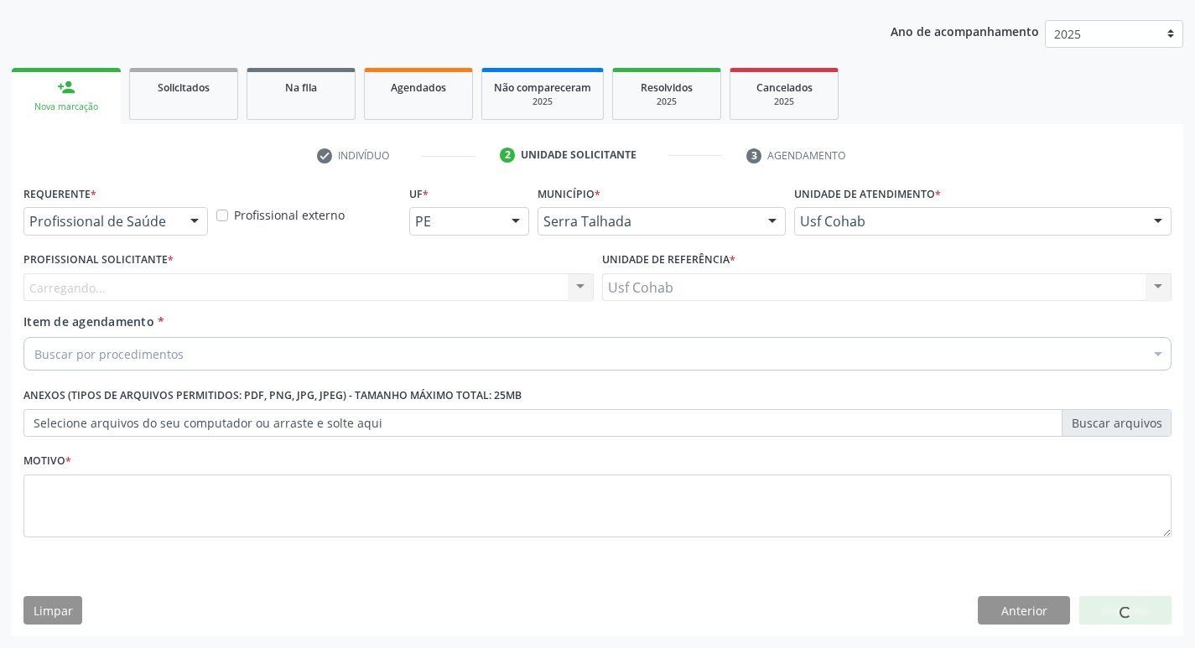
click at [439, 276] on div "Carregando... Nenhum resultado encontrado para: " " Não há nenhuma opção para s…" at bounding box center [308, 287] width 570 height 29
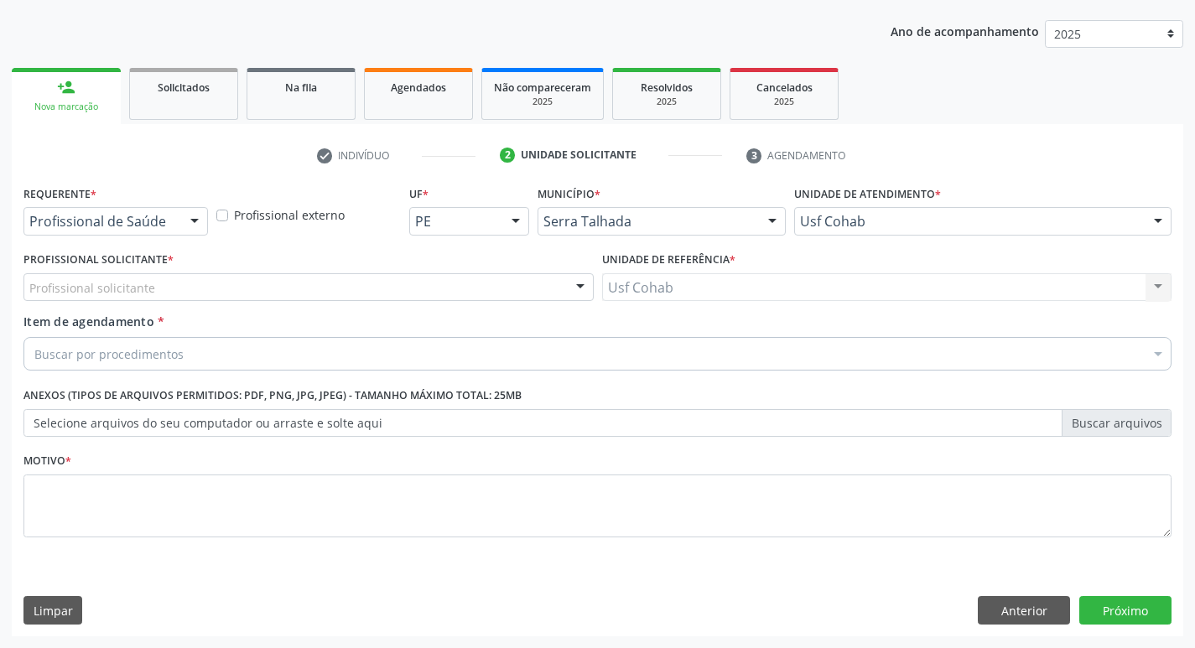
click at [439, 287] on div "Profissional solicitante" at bounding box center [308, 287] width 570 height 29
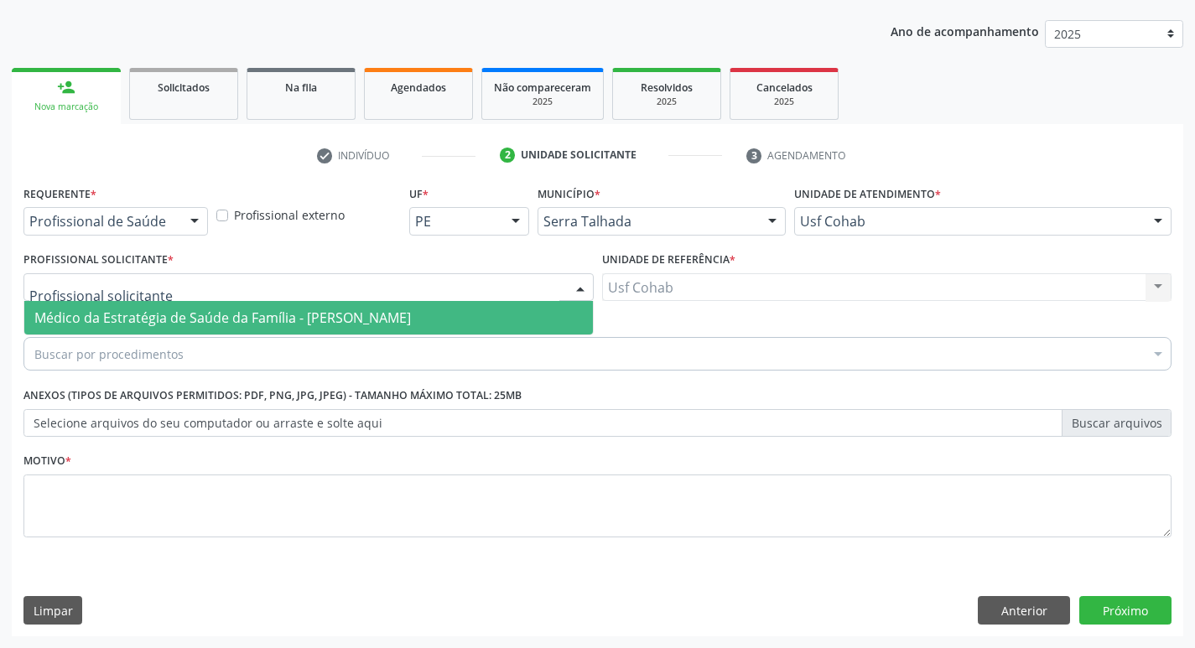
click at [411, 320] on span "Médico da Estratégia de Saúde da Família - [PERSON_NAME]" at bounding box center [222, 318] width 377 height 18
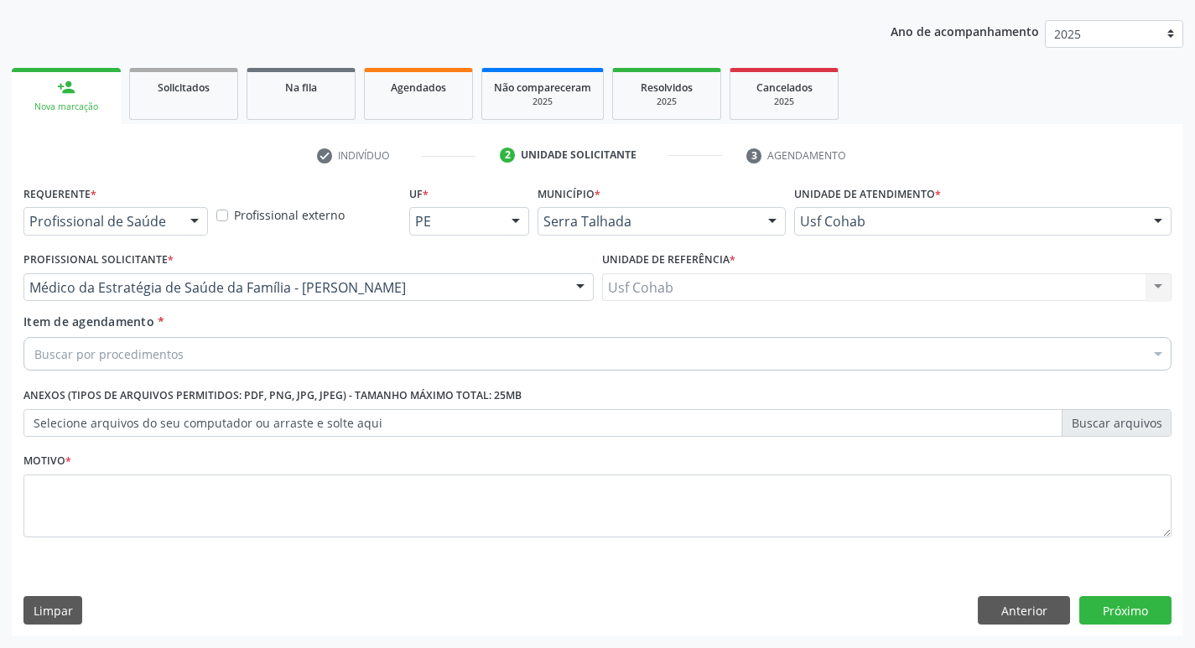
click at [354, 347] on div "Buscar por procedimentos" at bounding box center [597, 354] width 1148 height 34
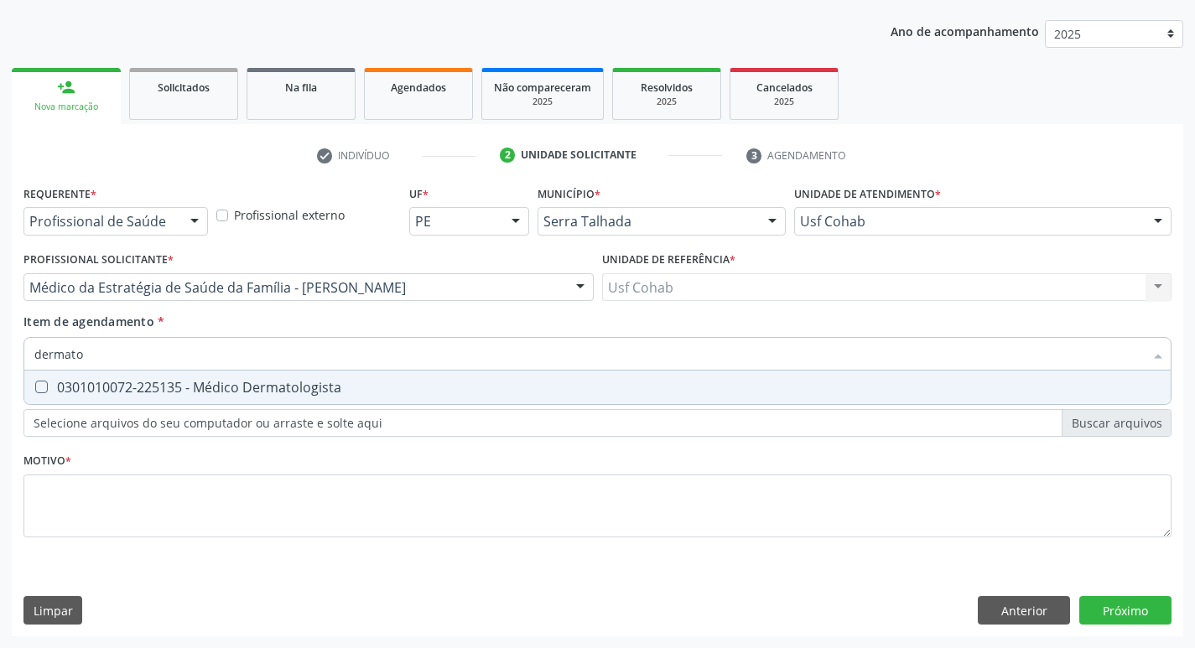
type input "dermatol"
click at [341, 383] on div "0301010072-225135 - Médico Dermatologista" at bounding box center [597, 387] width 1127 height 13
checkbox Dermatologista "true"
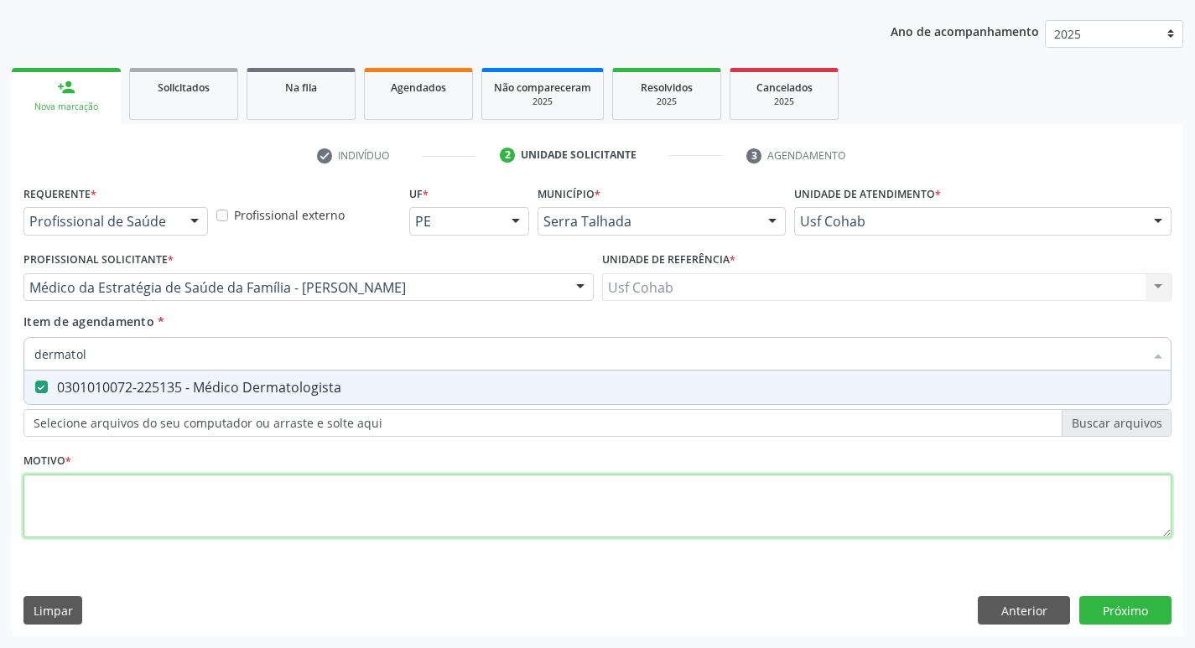
click at [293, 500] on div "Requerente * Profissional de Saúde Profissional de Saúde Paciente Nenhum result…" at bounding box center [597, 371] width 1148 height 380
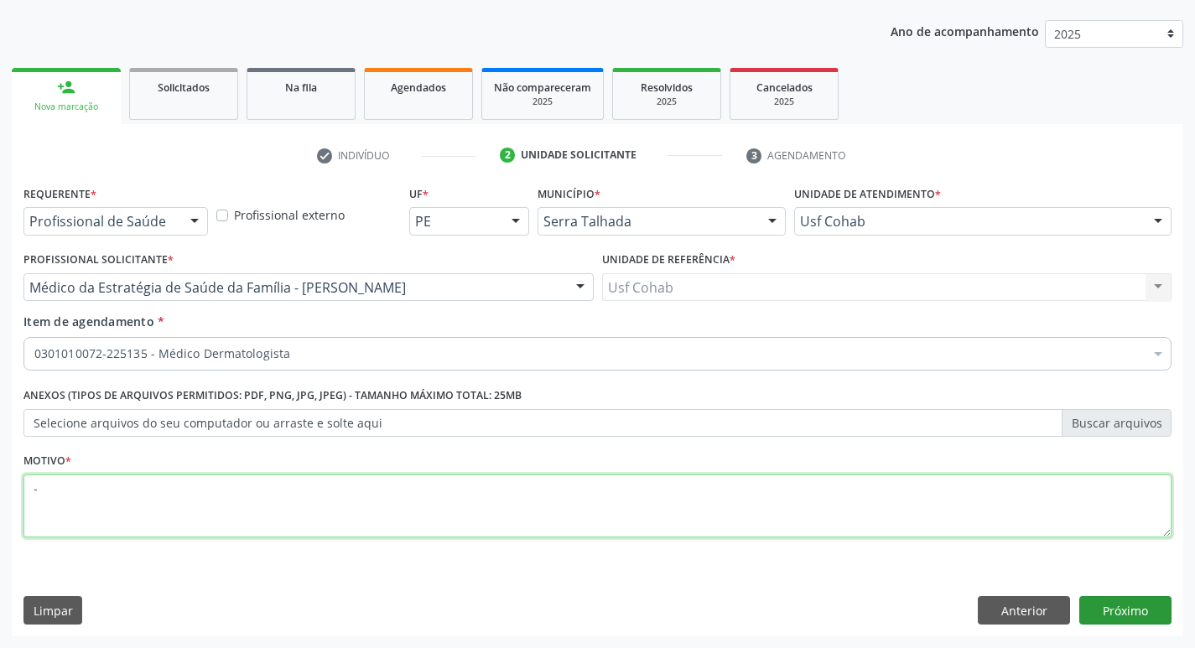
type textarea "-"
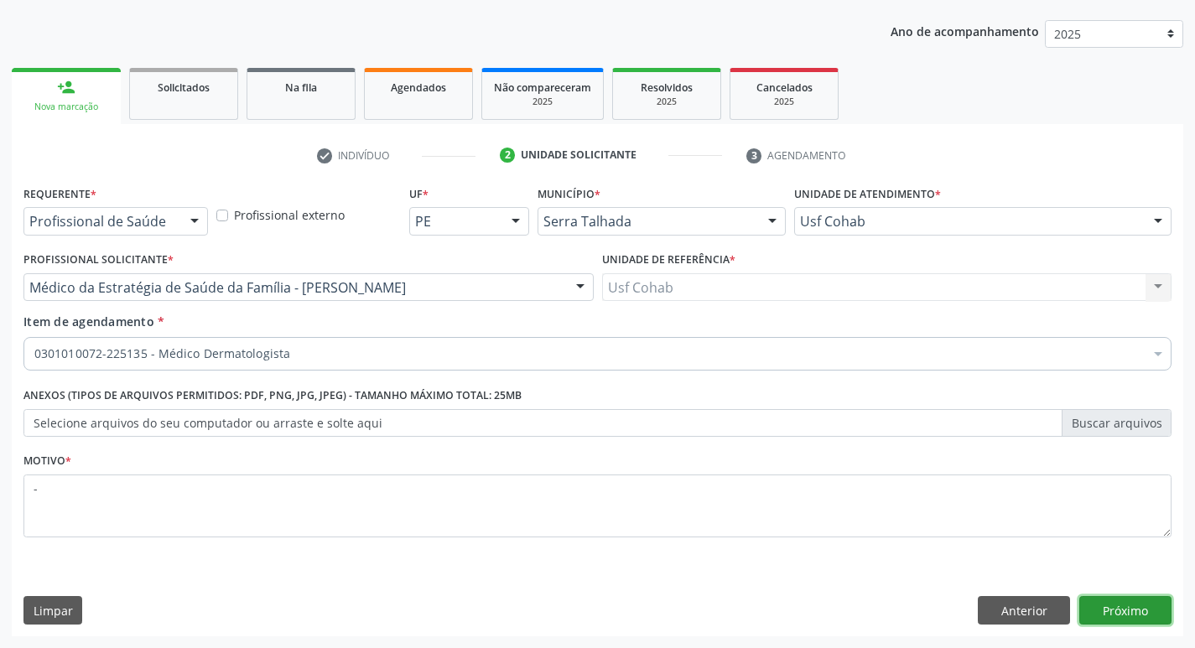
click at [1152, 622] on button "Próximo" at bounding box center [1126, 610] width 92 height 29
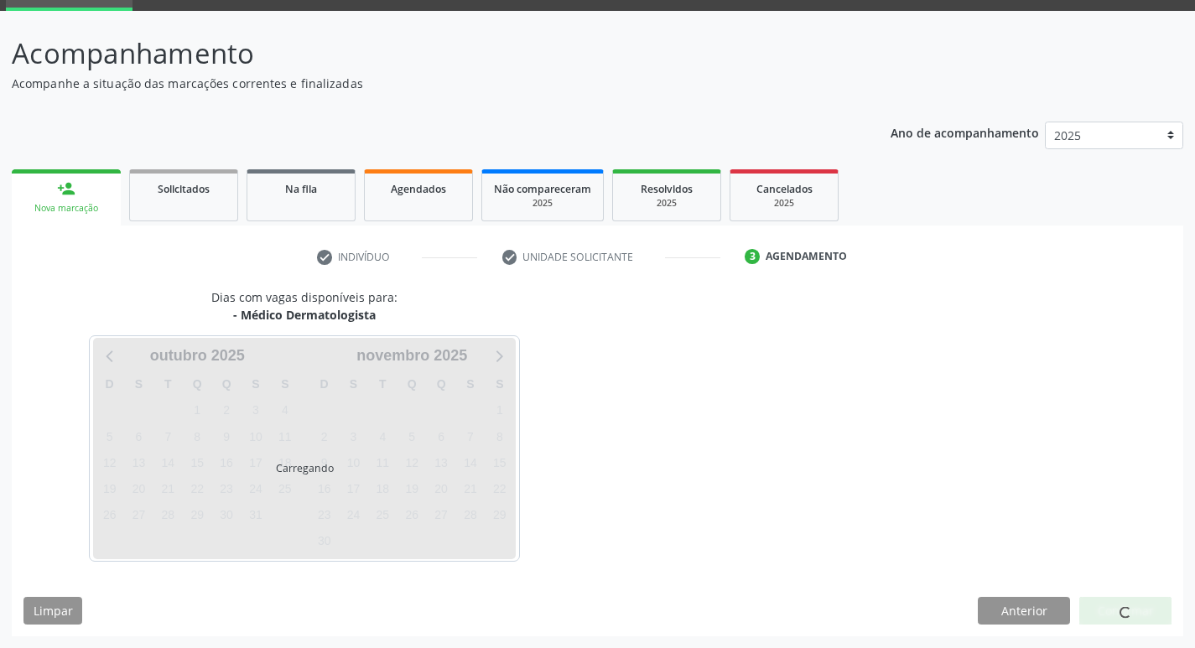
scroll to position [131, 0]
